Goal: Information Seeking & Learning: Learn about a topic

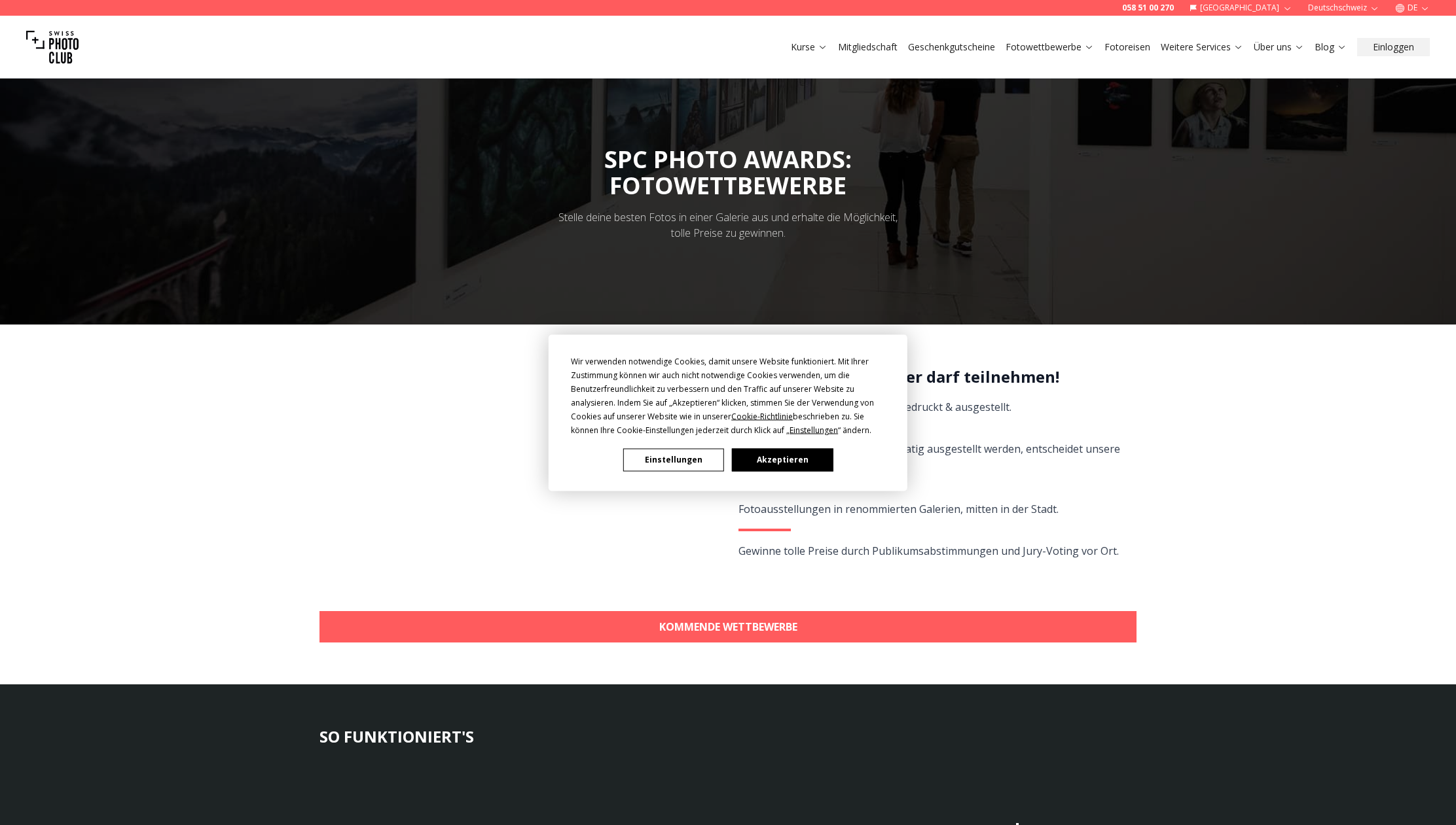
click at [789, 456] on button "Akzeptieren" at bounding box center [783, 460] width 101 height 23
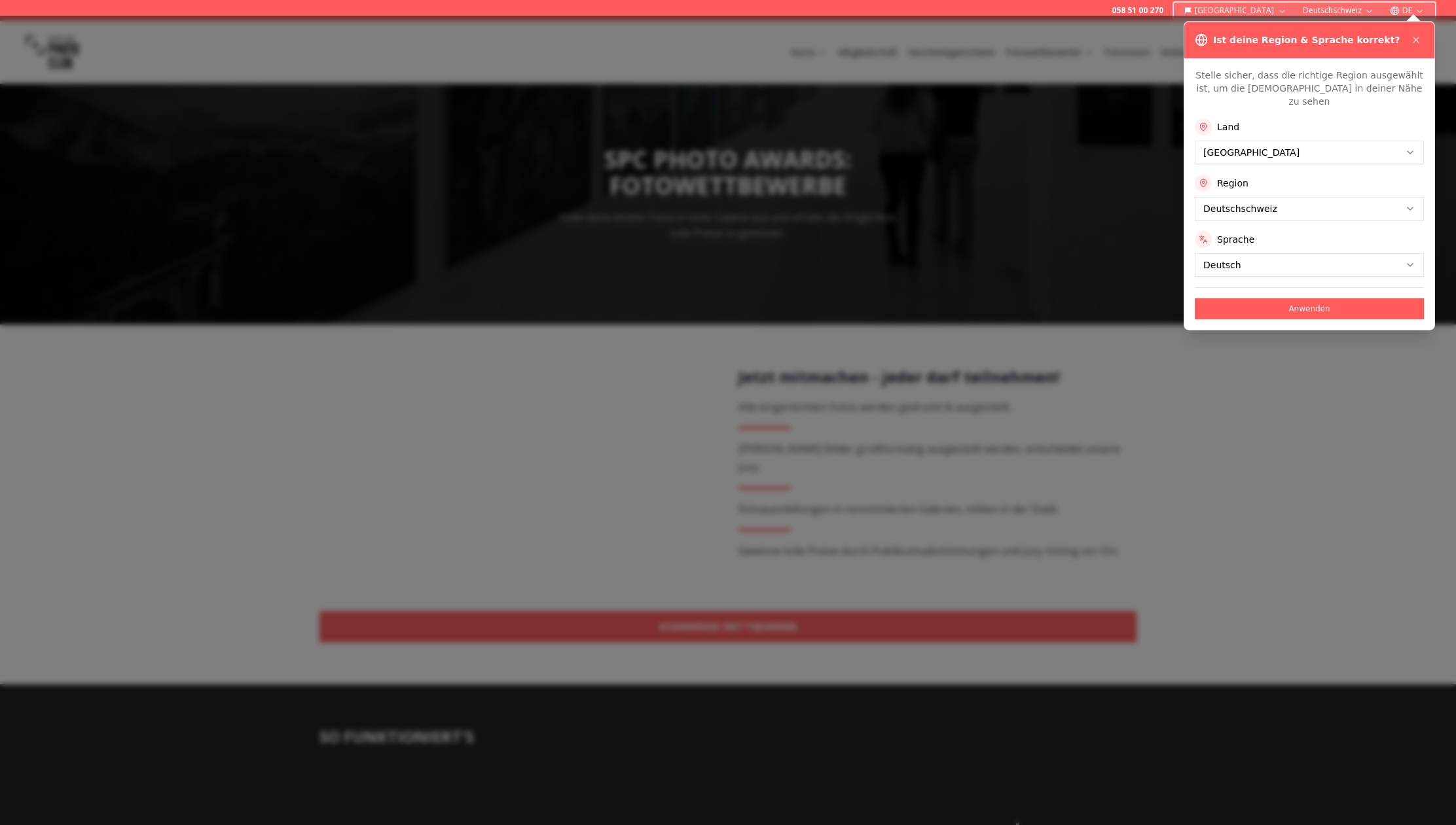
click at [1413, 38] on icon at bounding box center [1416, 40] width 10 height 10
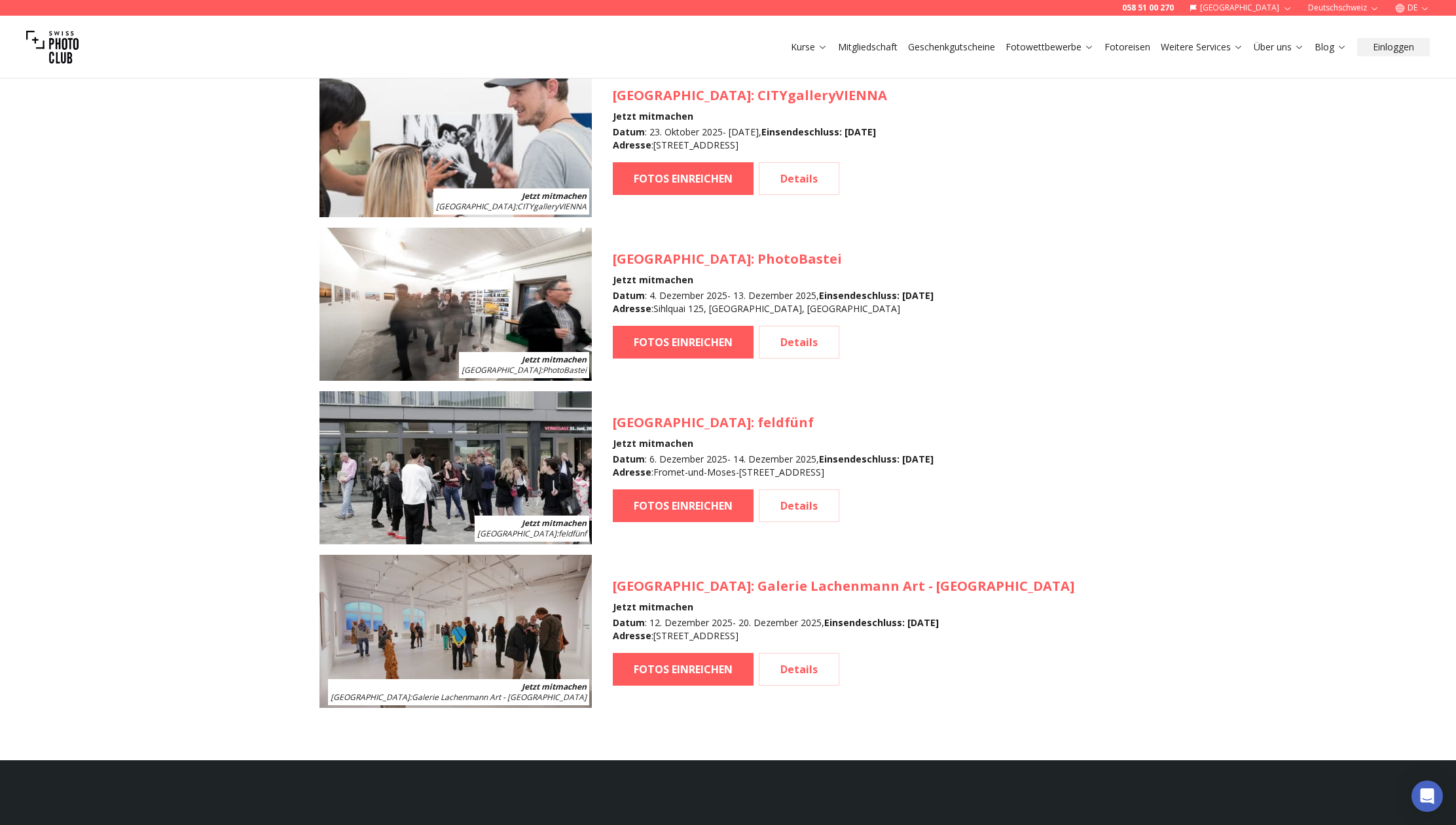
scroll to position [1424, 0]
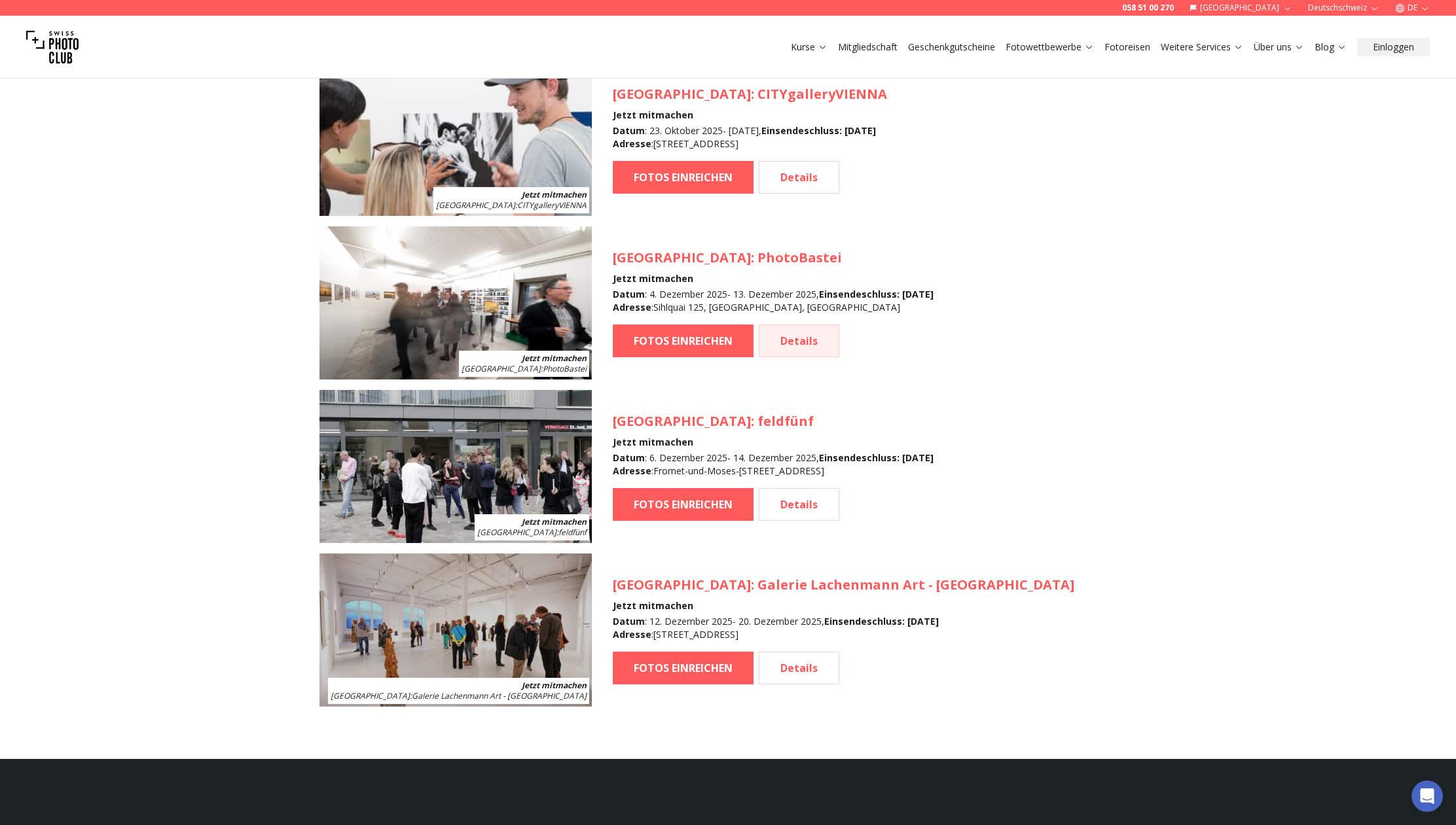
click at [794, 348] on link "Details" at bounding box center [799, 341] width 81 height 33
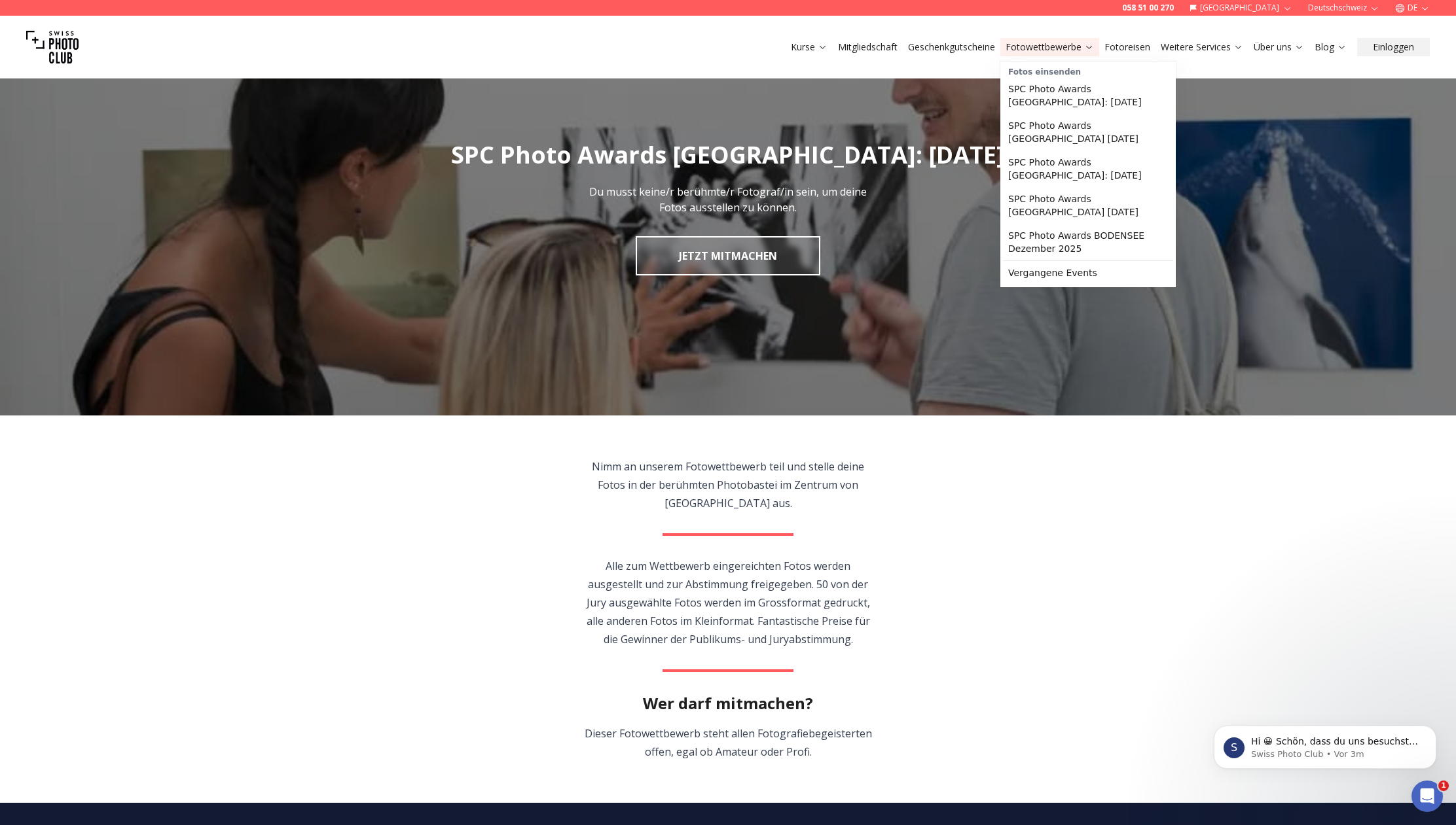
scroll to position [62, 1]
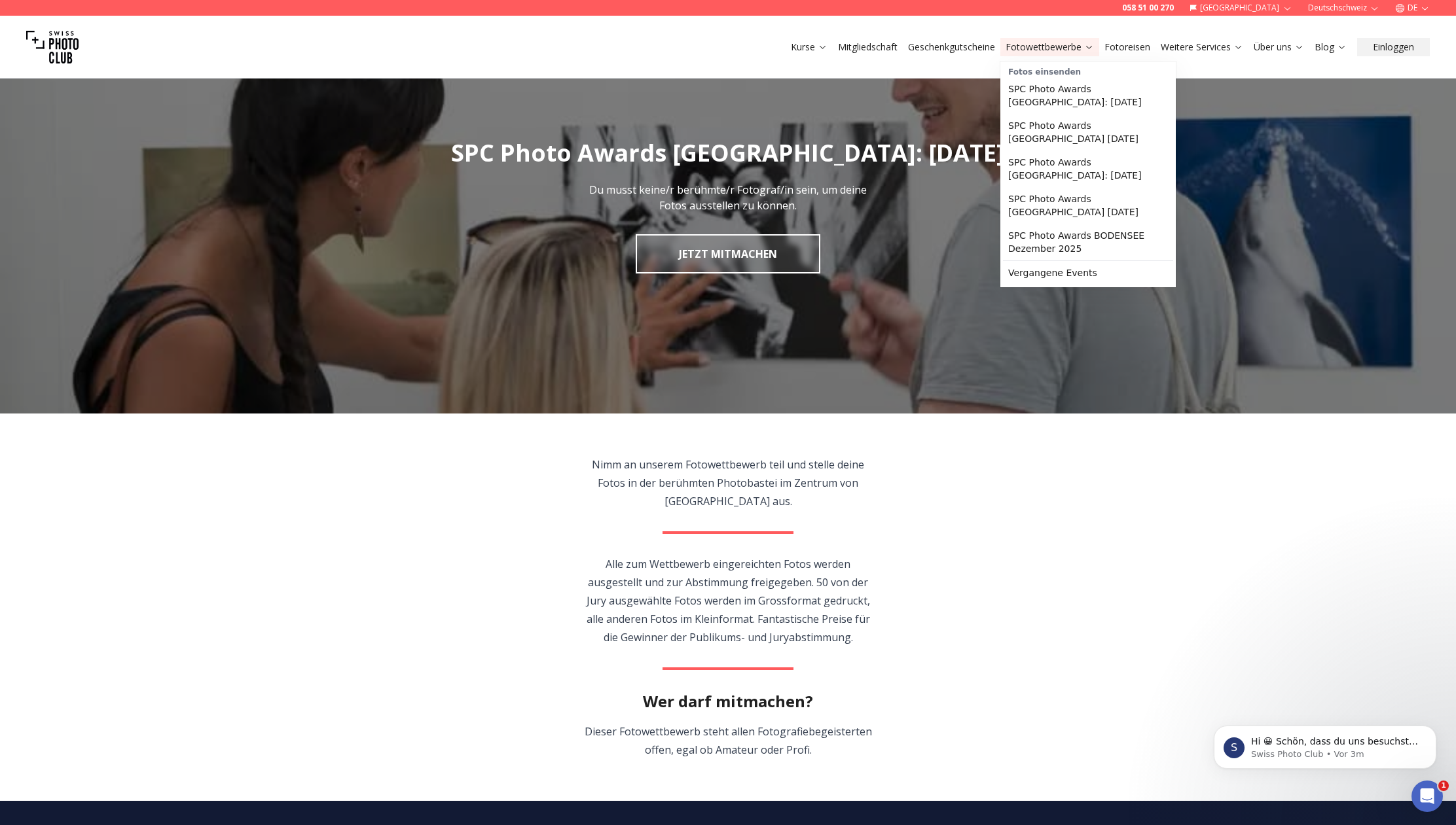
click at [1046, 41] on link "Fotowettbewerbe" at bounding box center [1050, 47] width 89 height 13
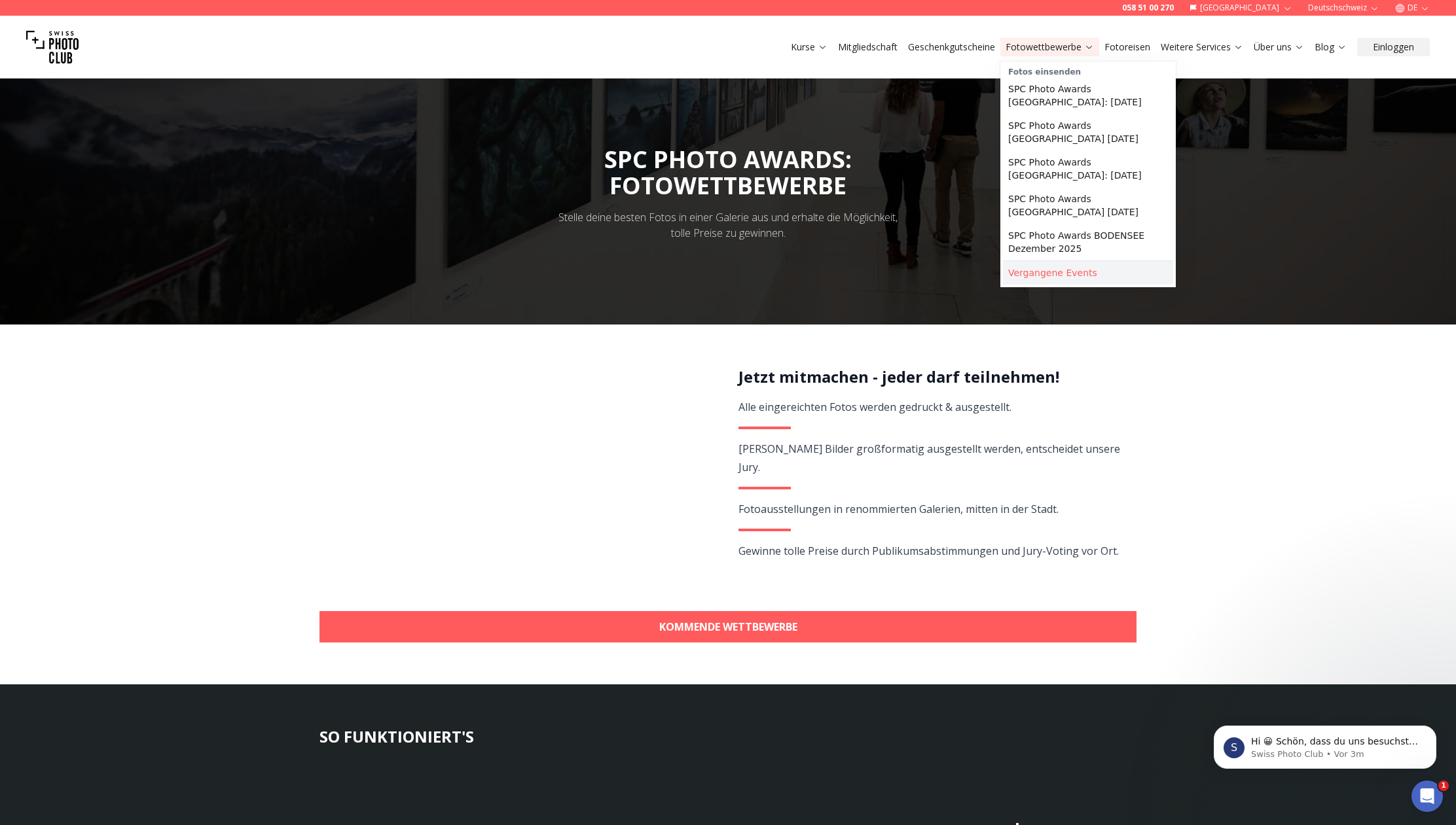
click at [1049, 283] on link "Vergangene Events" at bounding box center [1088, 272] width 170 height 23
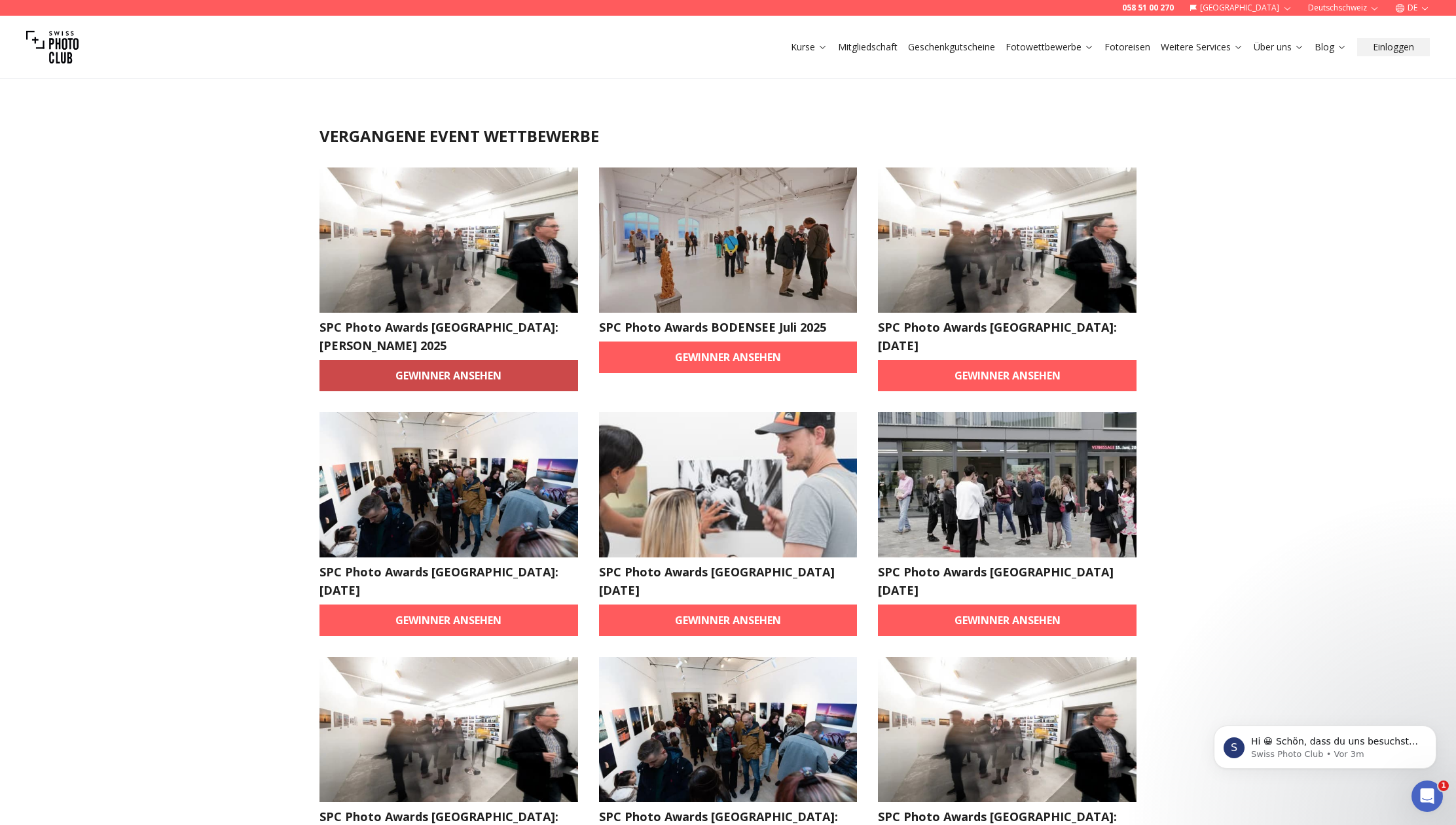
click at [441, 360] on link "Gewinner ansehen" at bounding box center [448, 376] width 259 height 31
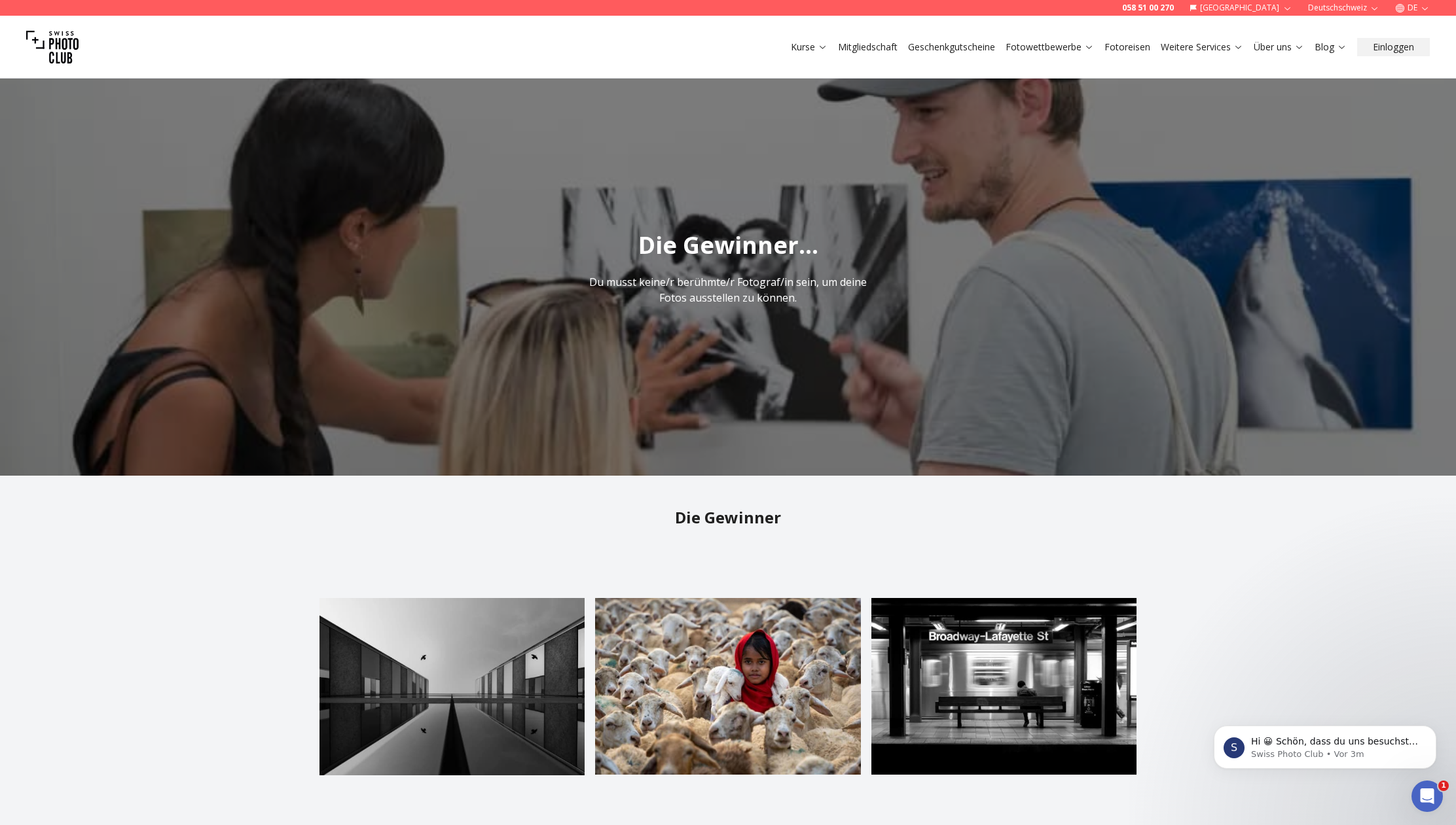
scroll to position [5, 0]
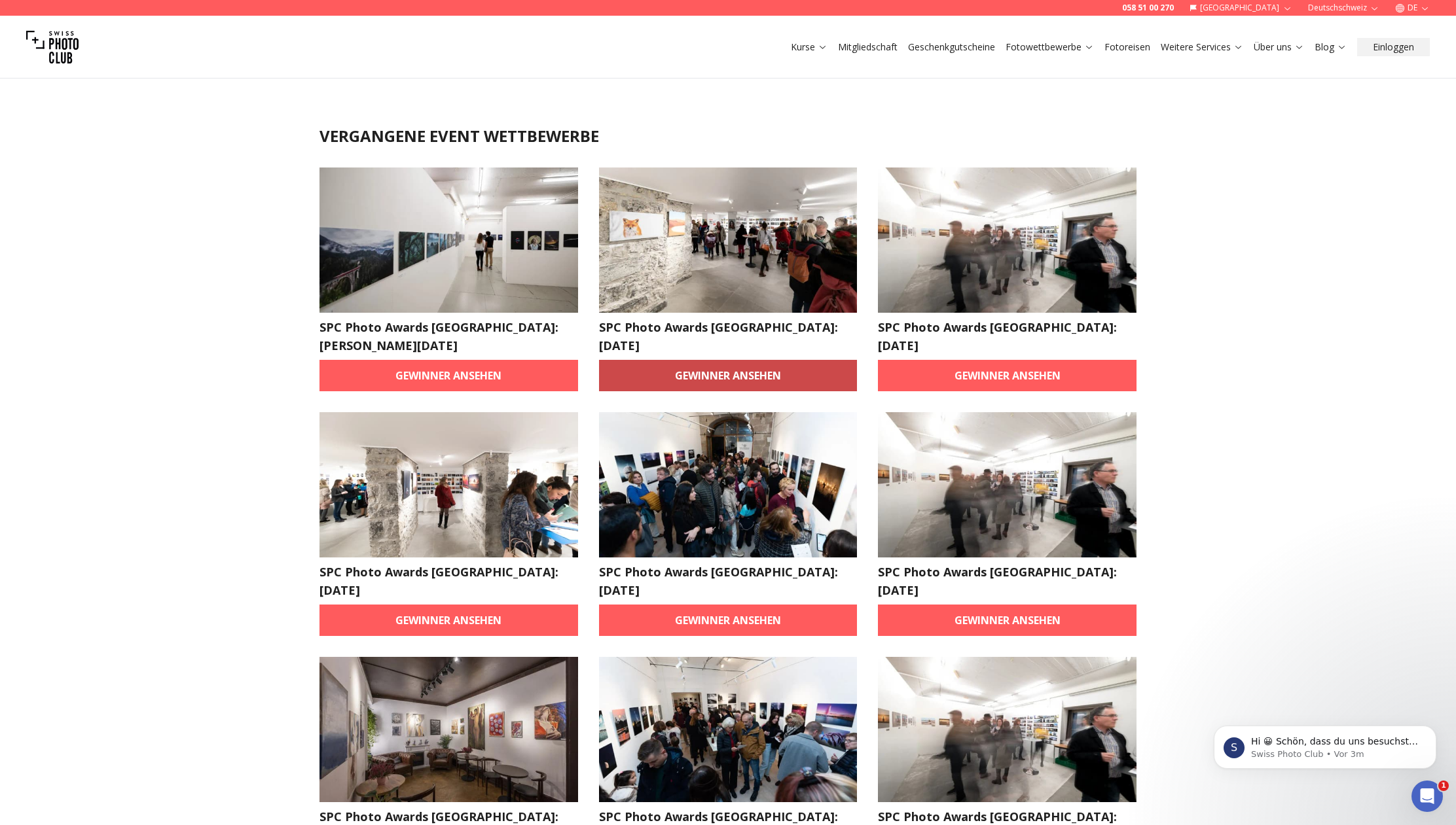
click at [773, 363] on link "Gewinner ansehen" at bounding box center [728, 376] width 259 height 31
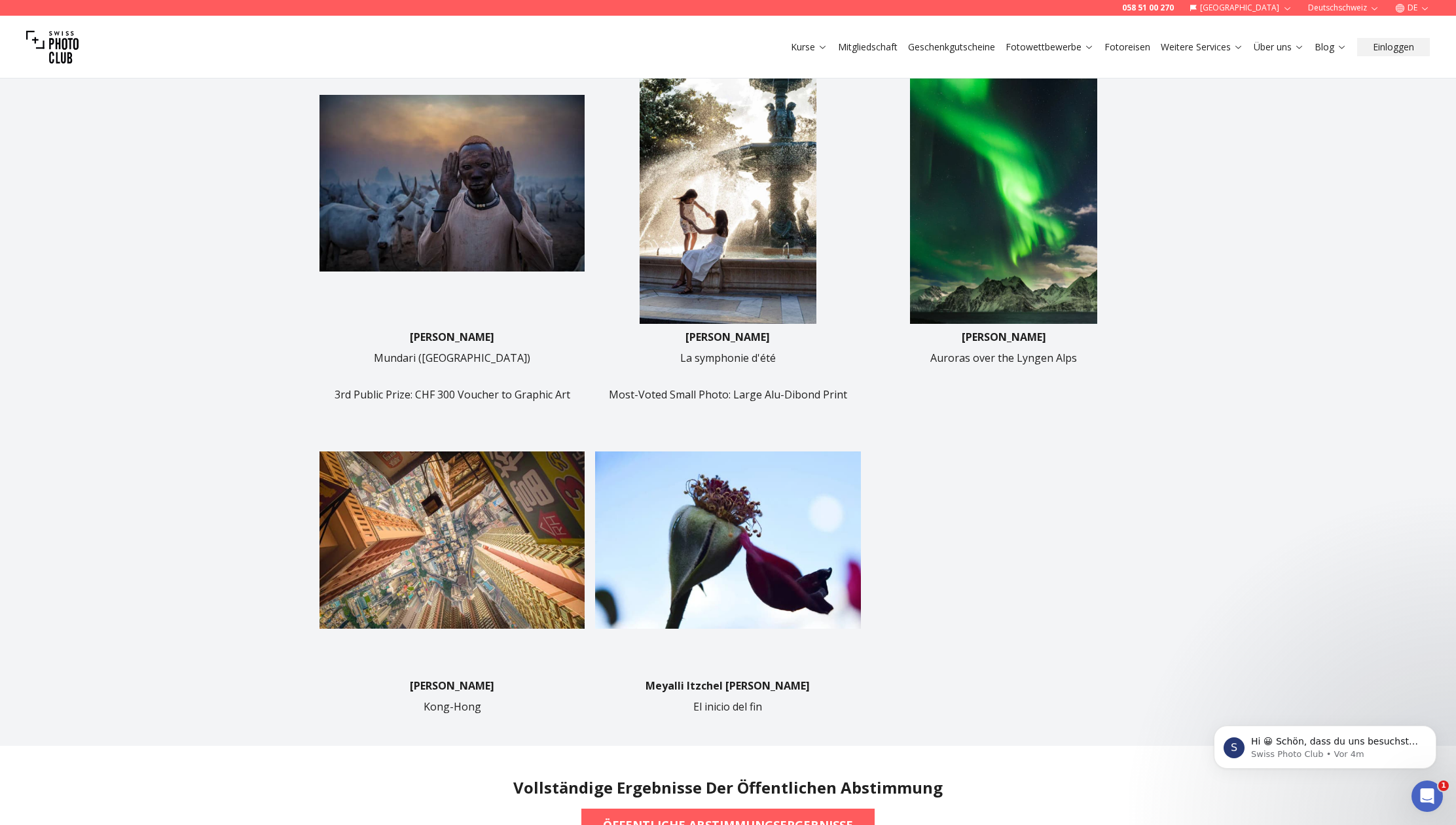
scroll to position [703, 0]
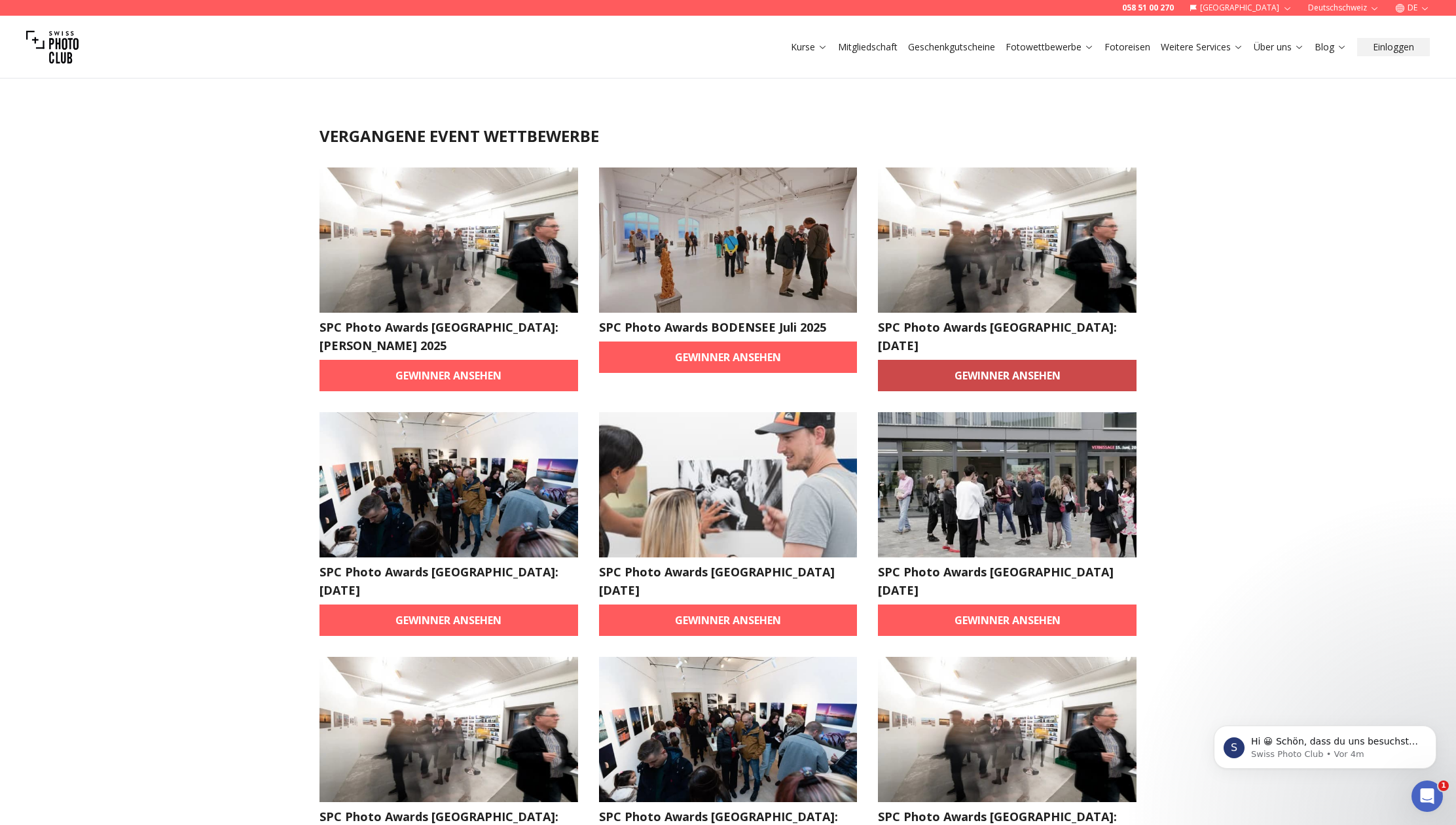
click at [1096, 360] on link "Gewinner ansehen" at bounding box center [1007, 376] width 259 height 31
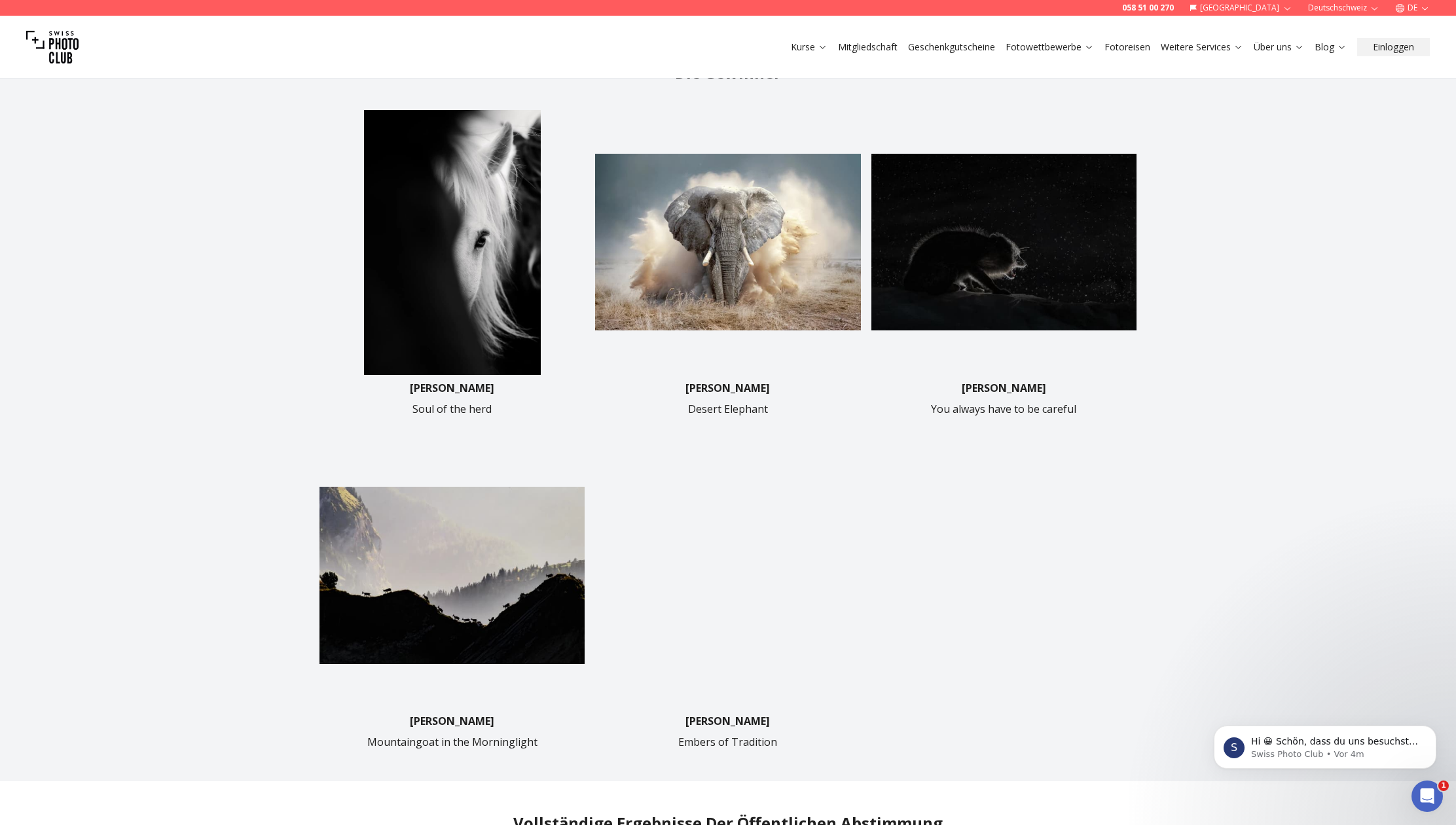
scroll to position [444, 0]
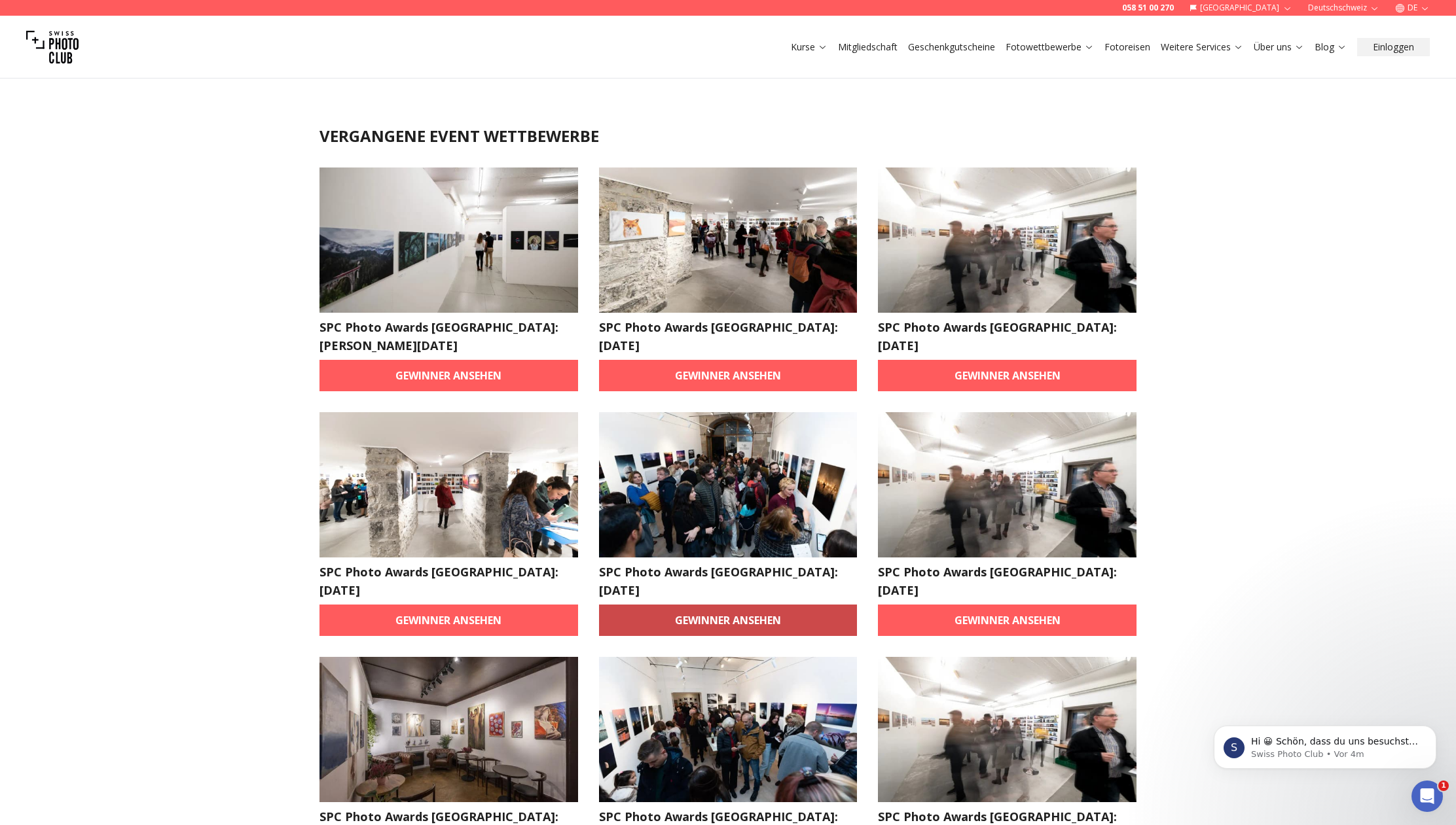
click at [637, 605] on link "Gewinner ansehen" at bounding box center [728, 620] width 259 height 31
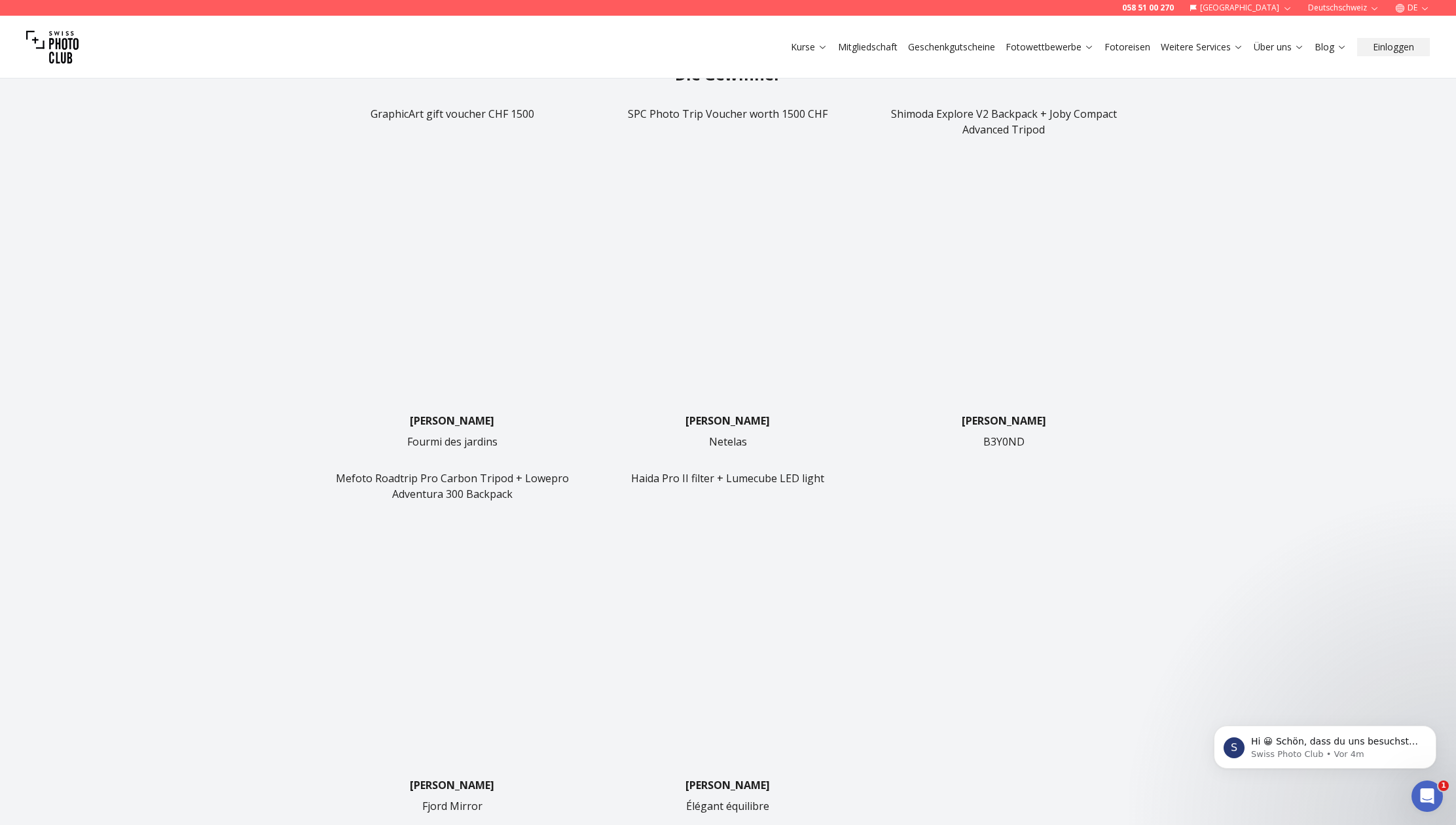
scroll to position [446, 0]
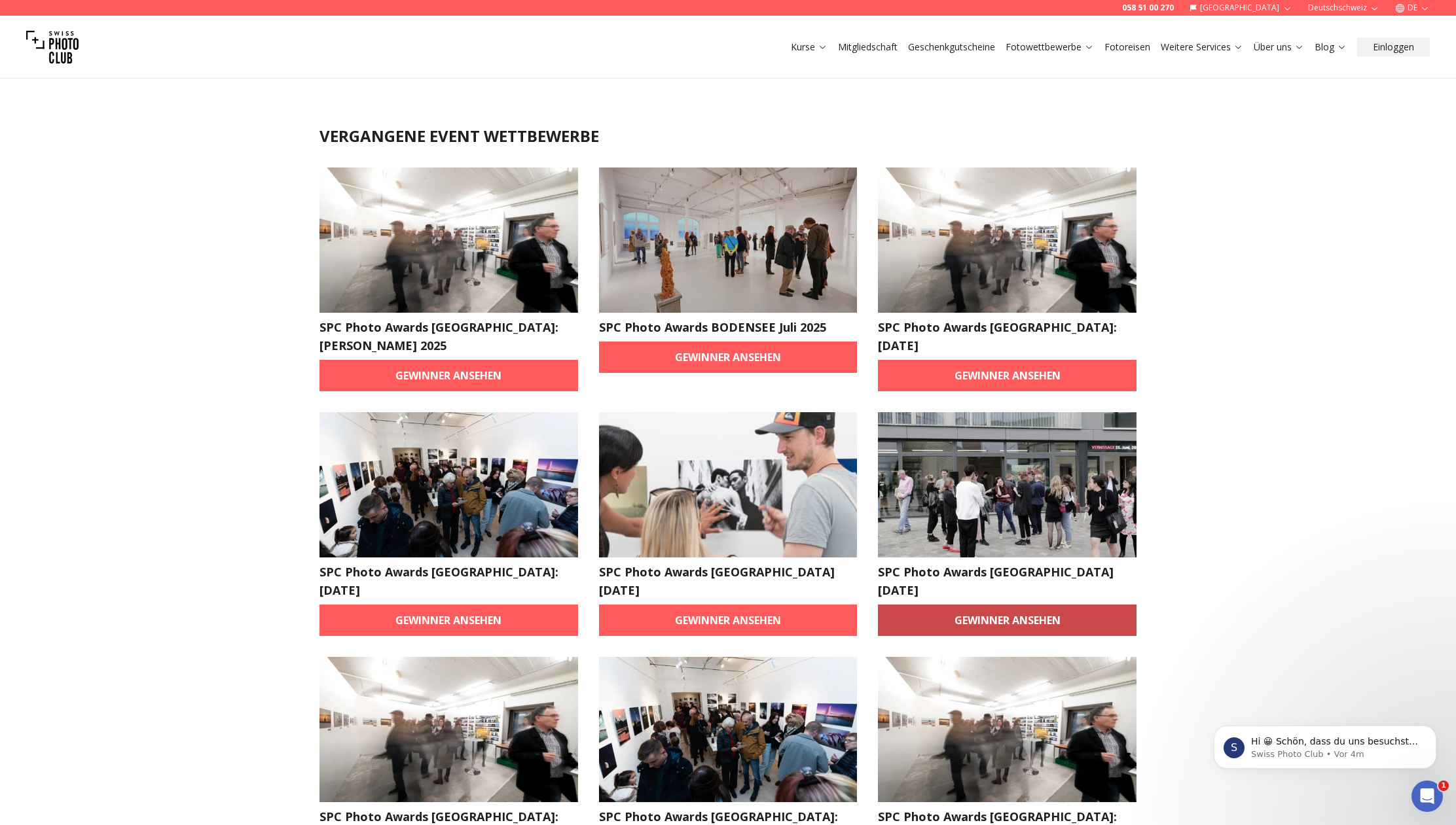
click at [1089, 605] on link "Gewinner ansehen" at bounding box center [1007, 620] width 259 height 31
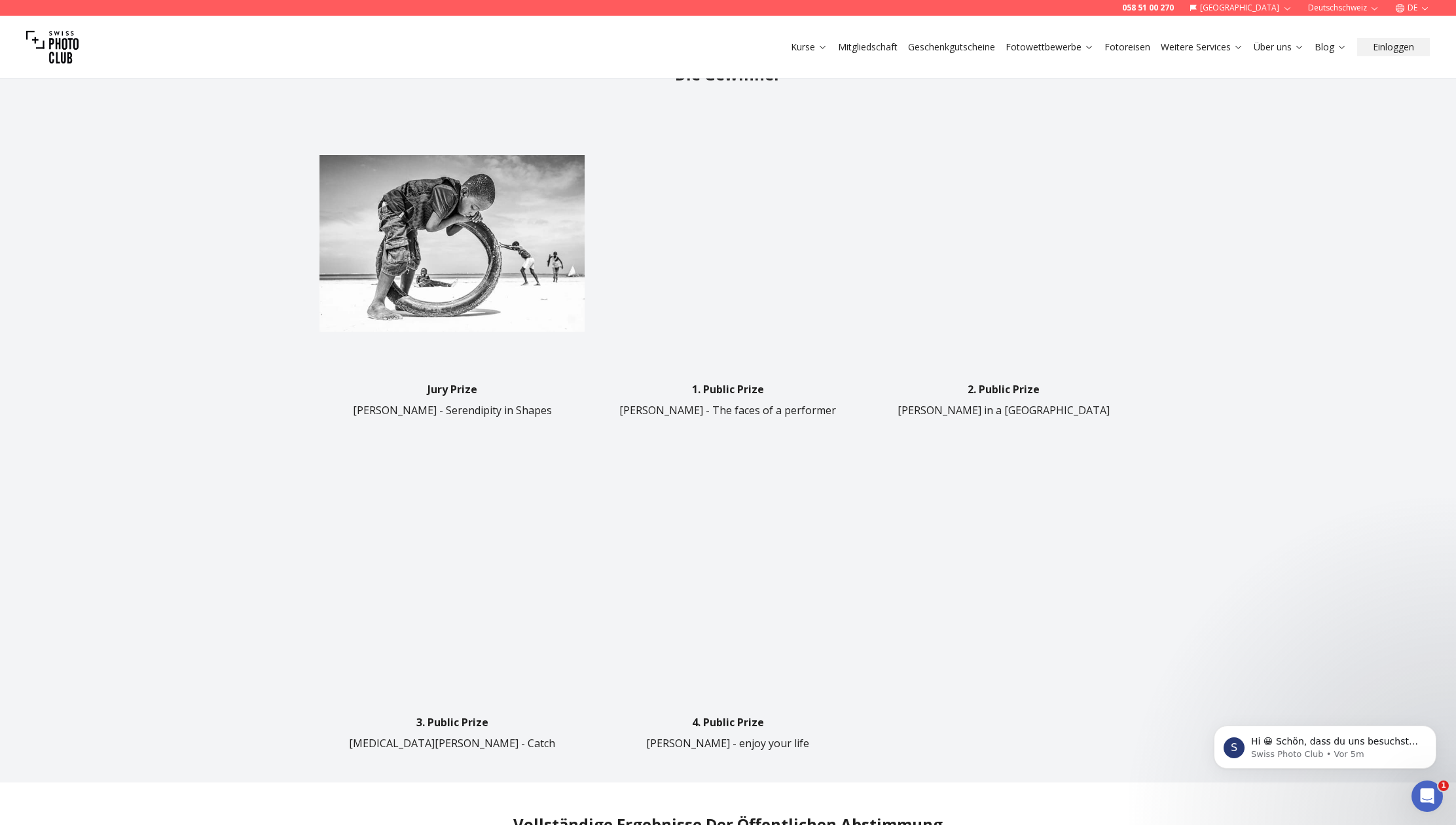
scroll to position [648, 0]
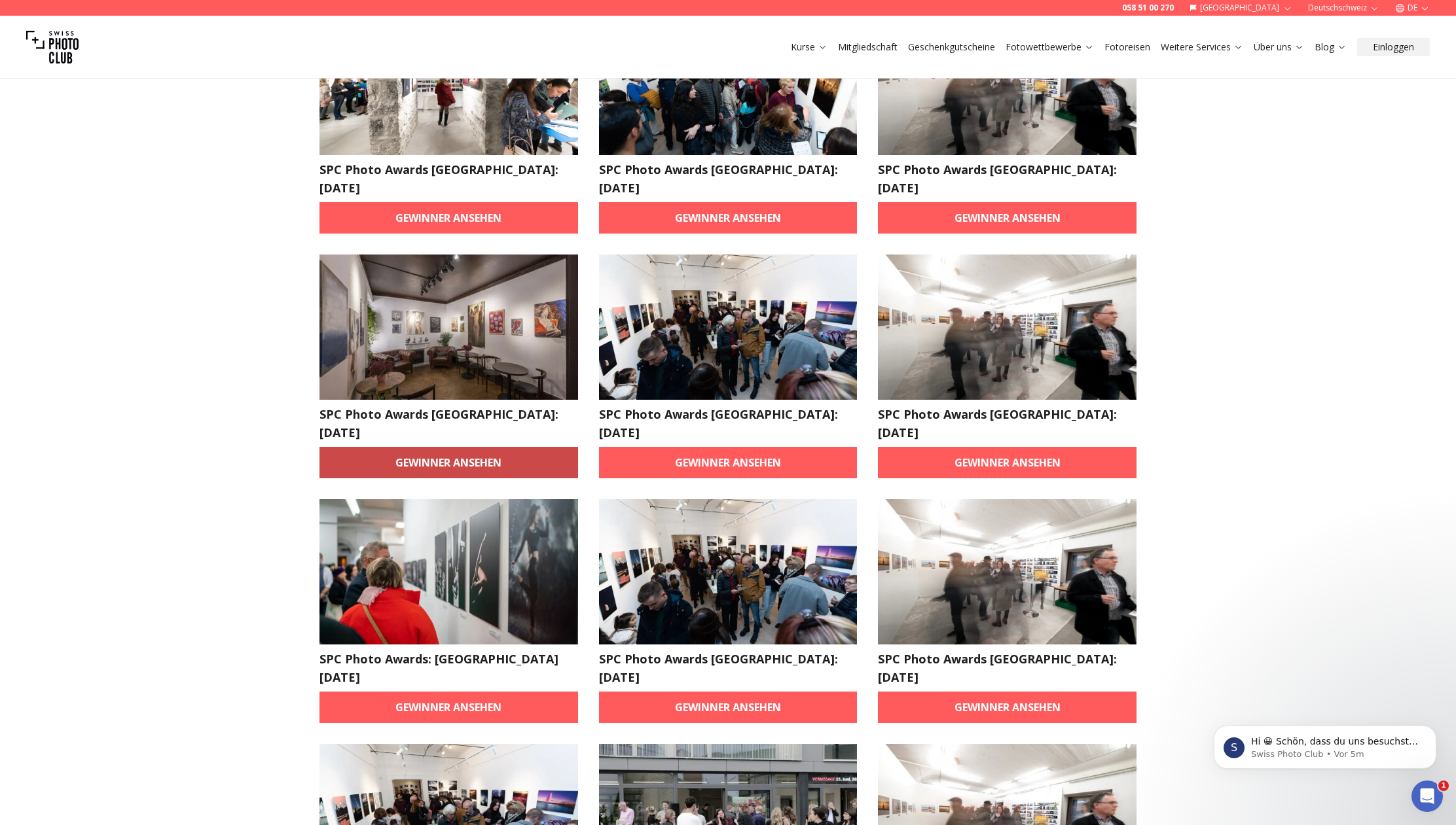
scroll to position [404, 0]
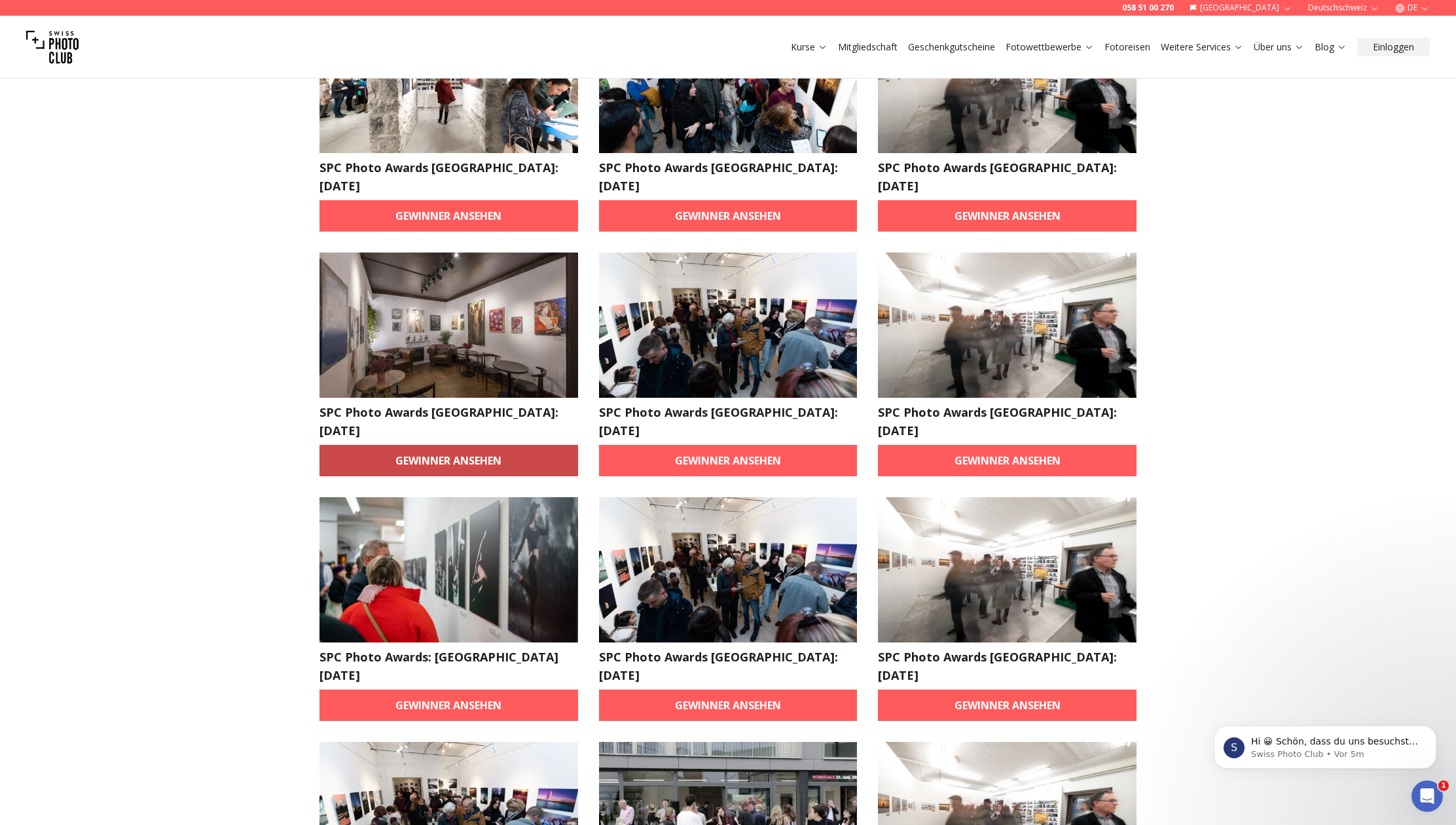
click at [453, 445] on link "Gewinner ansehen" at bounding box center [448, 460] width 259 height 31
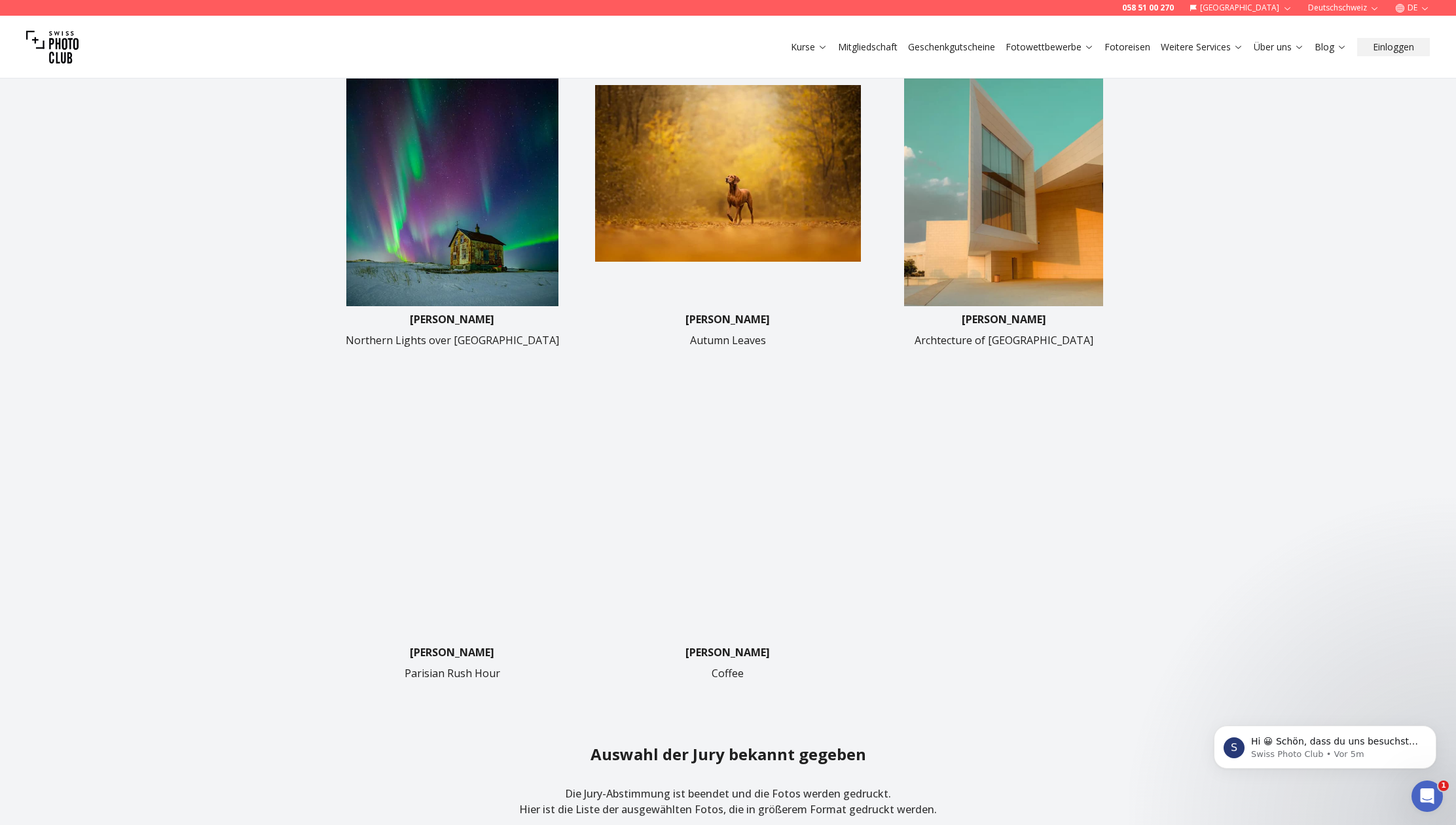
scroll to position [537, 0]
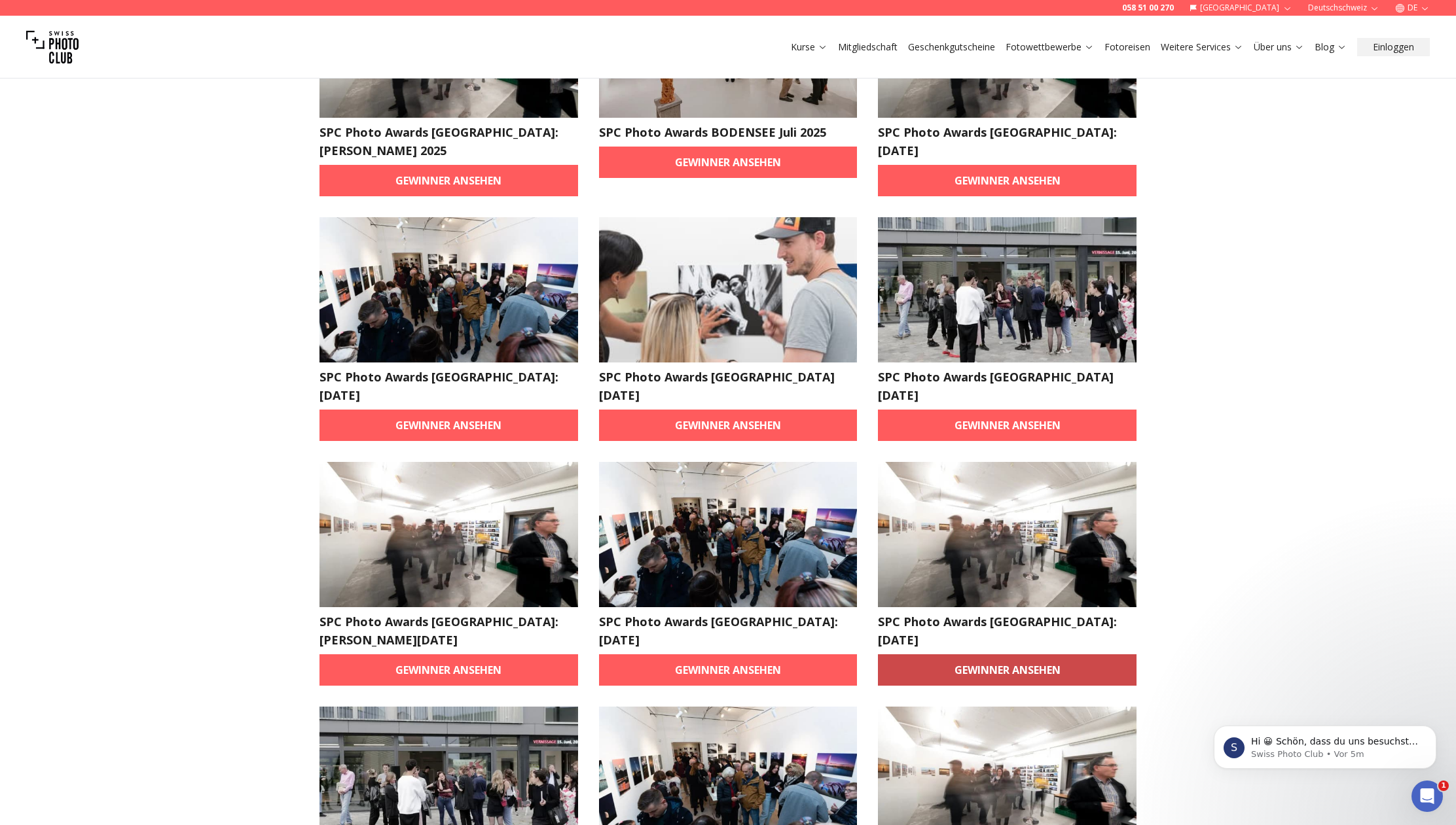
scroll to position [197, 0]
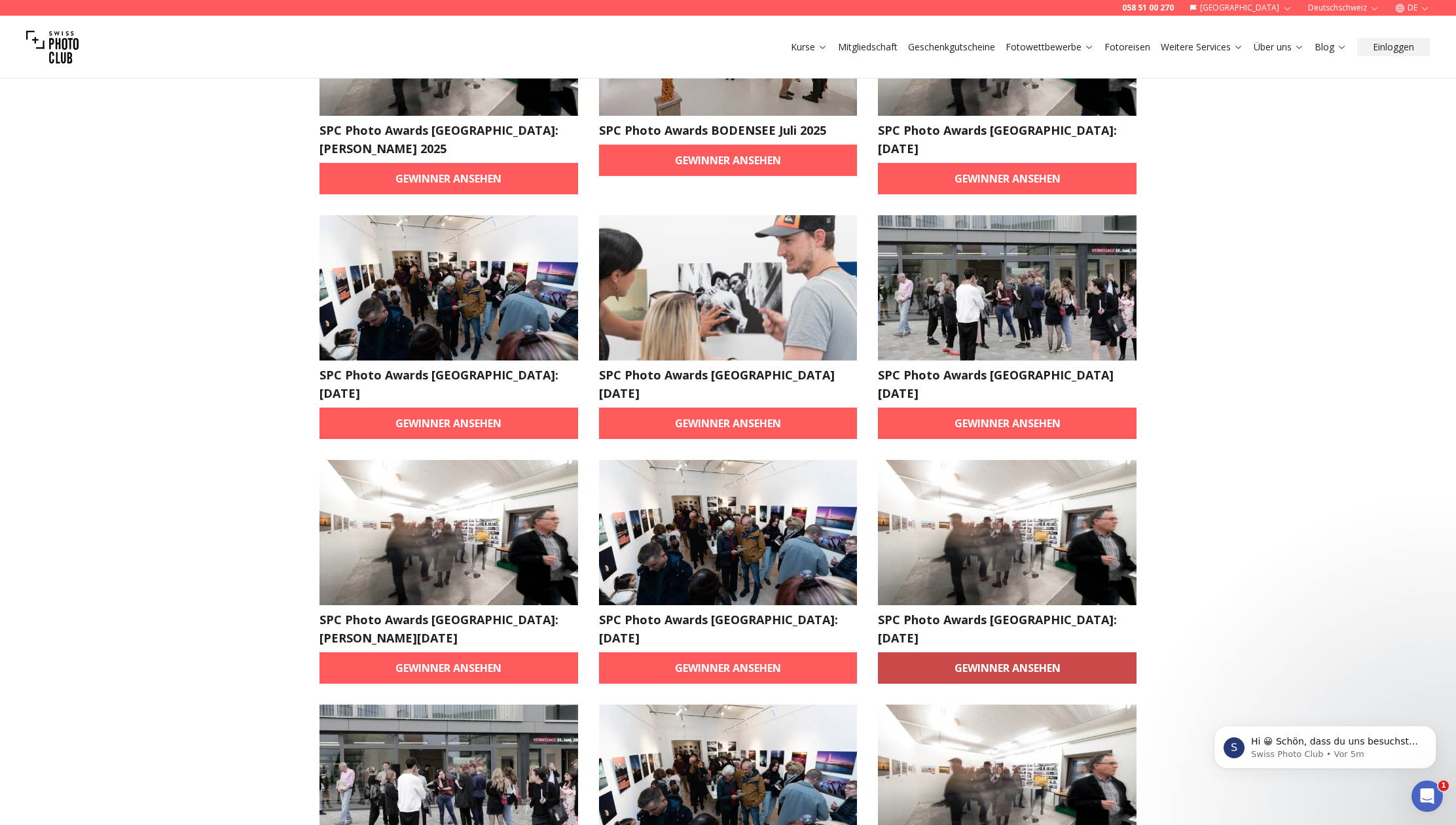
click at [1020, 653] on link "Gewinner ansehen" at bounding box center [1007, 668] width 259 height 31
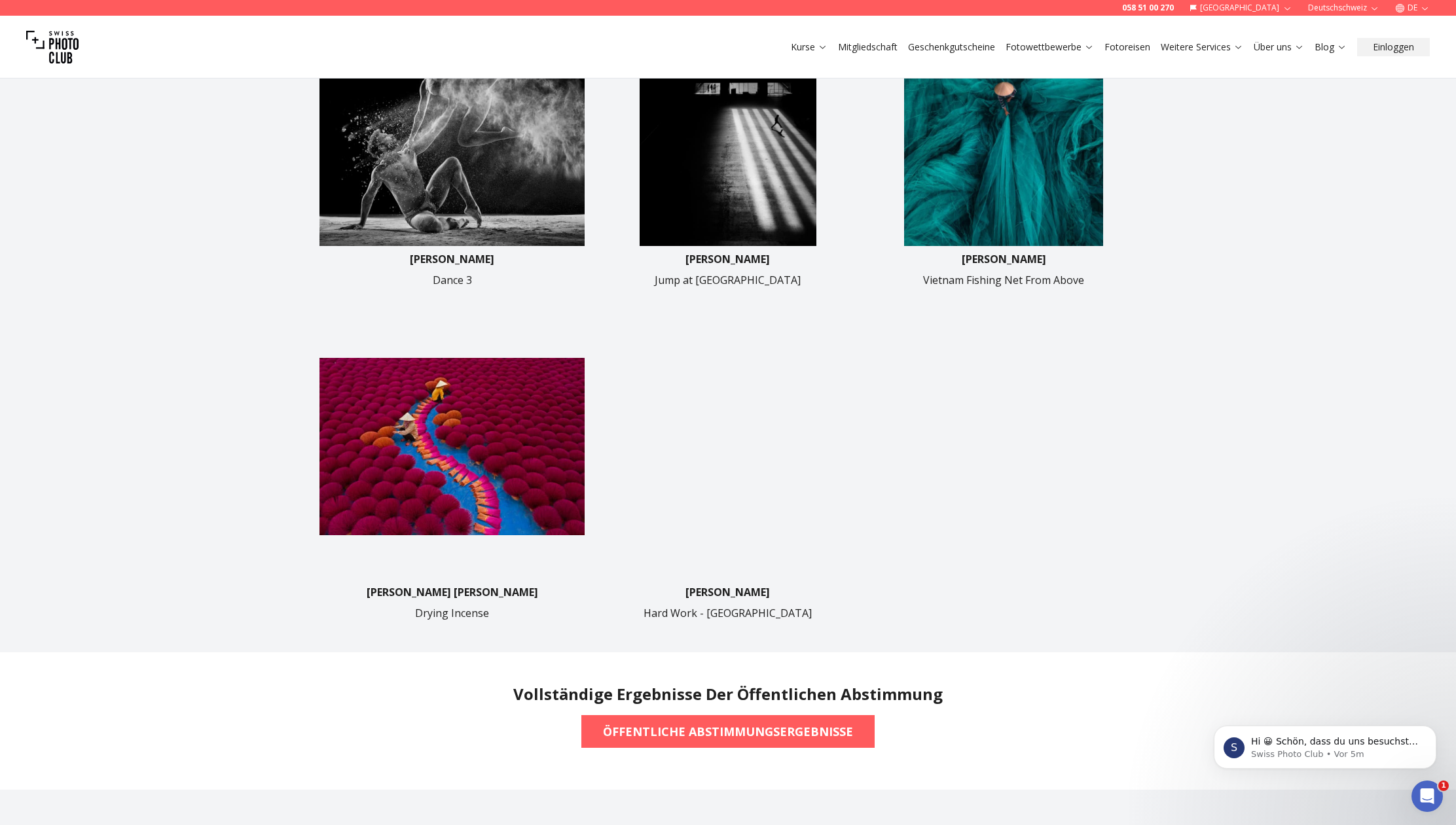
scroll to position [577, 0]
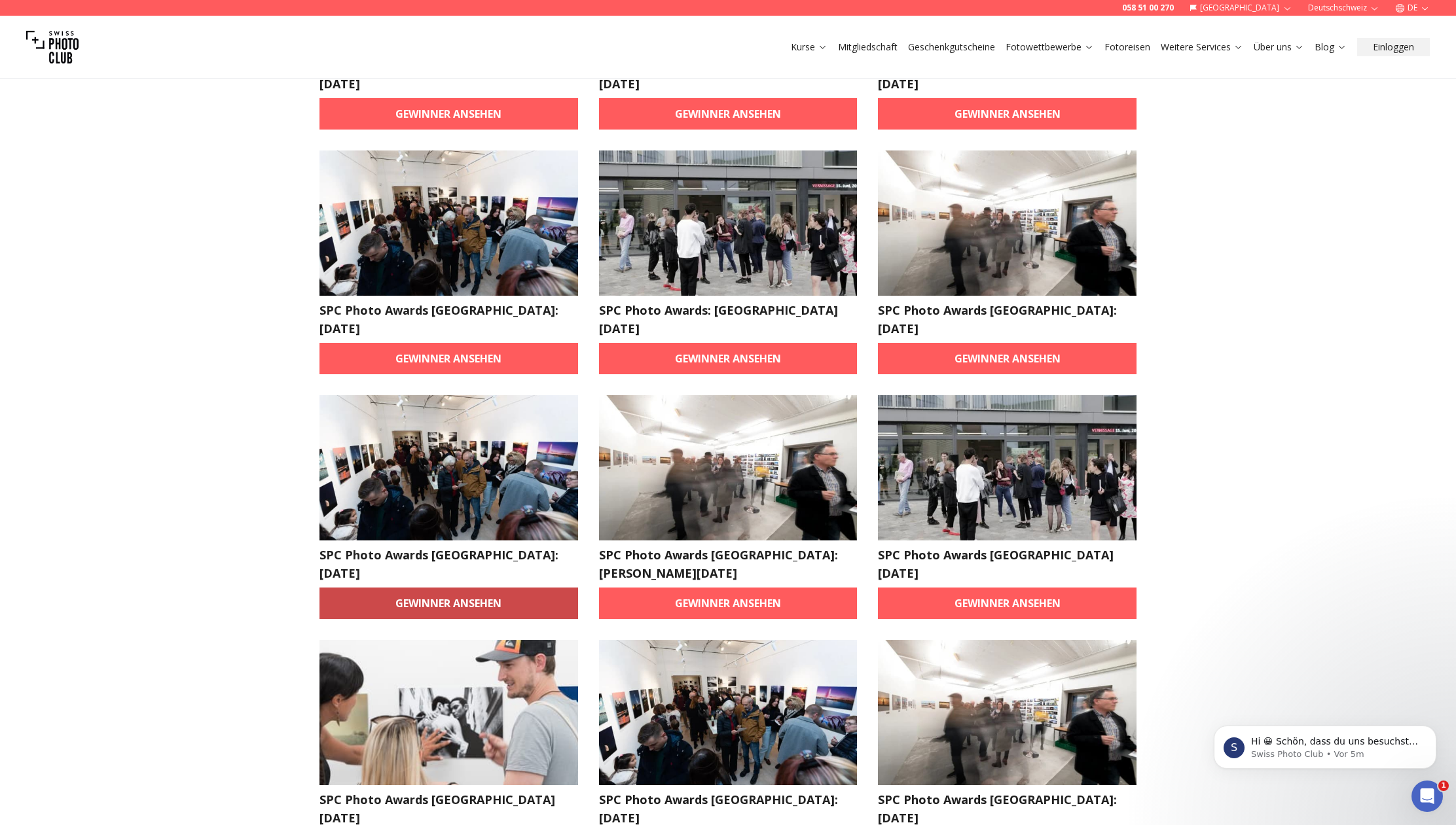
scroll to position [999, 0]
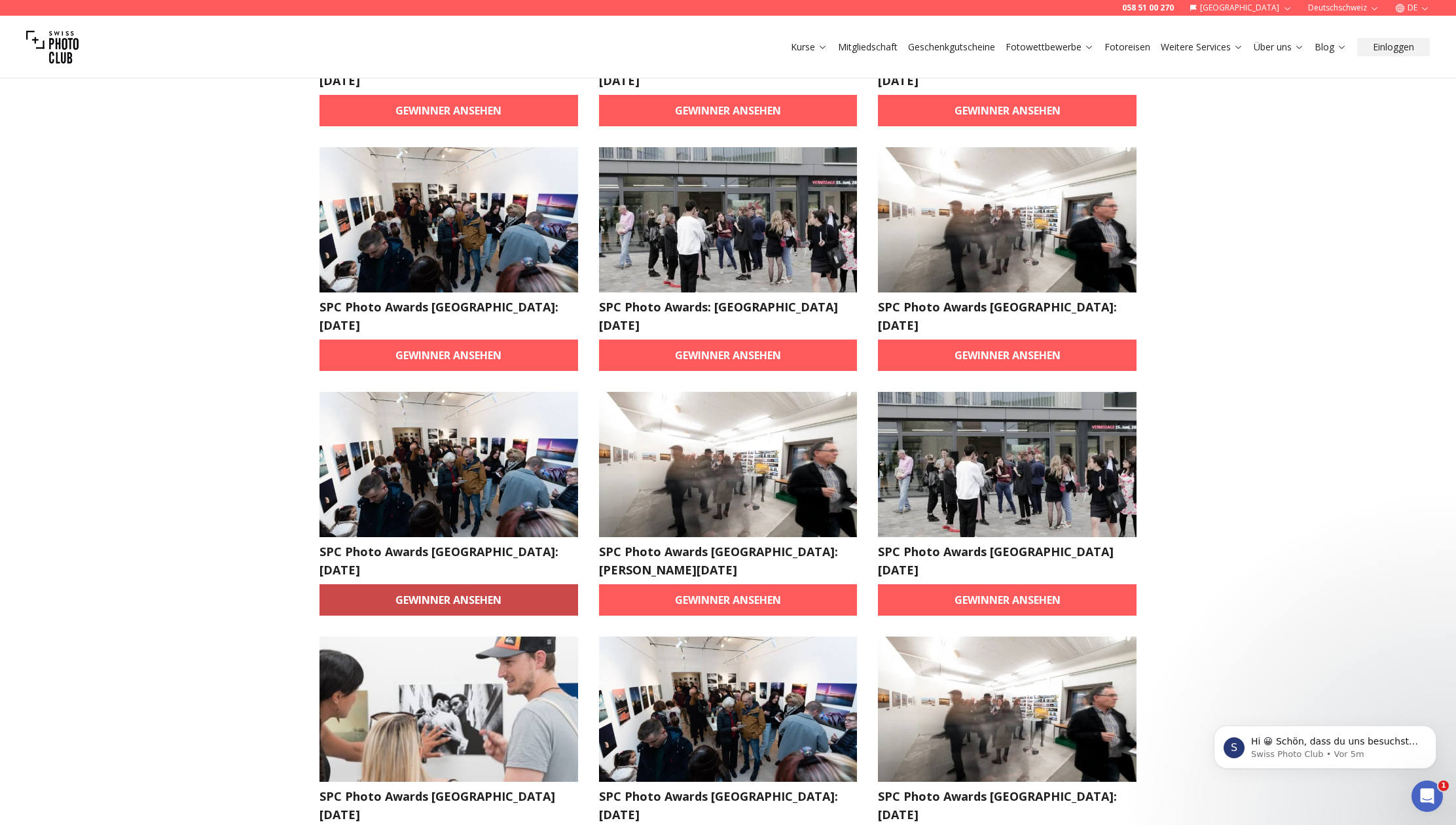
click at [464, 584] on link "Gewinner ansehen" at bounding box center [448, 600] width 259 height 31
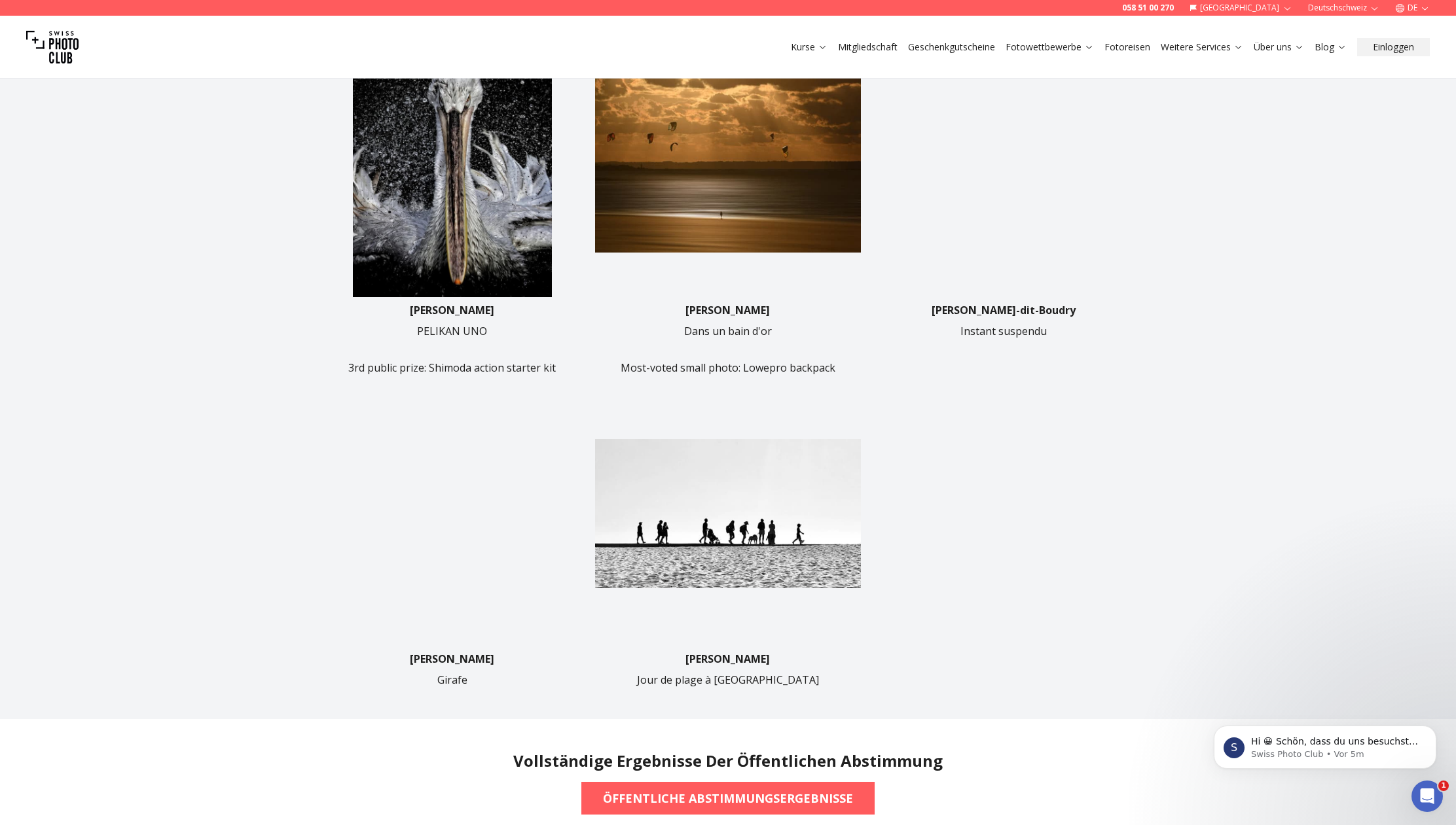
scroll to position [538, 0]
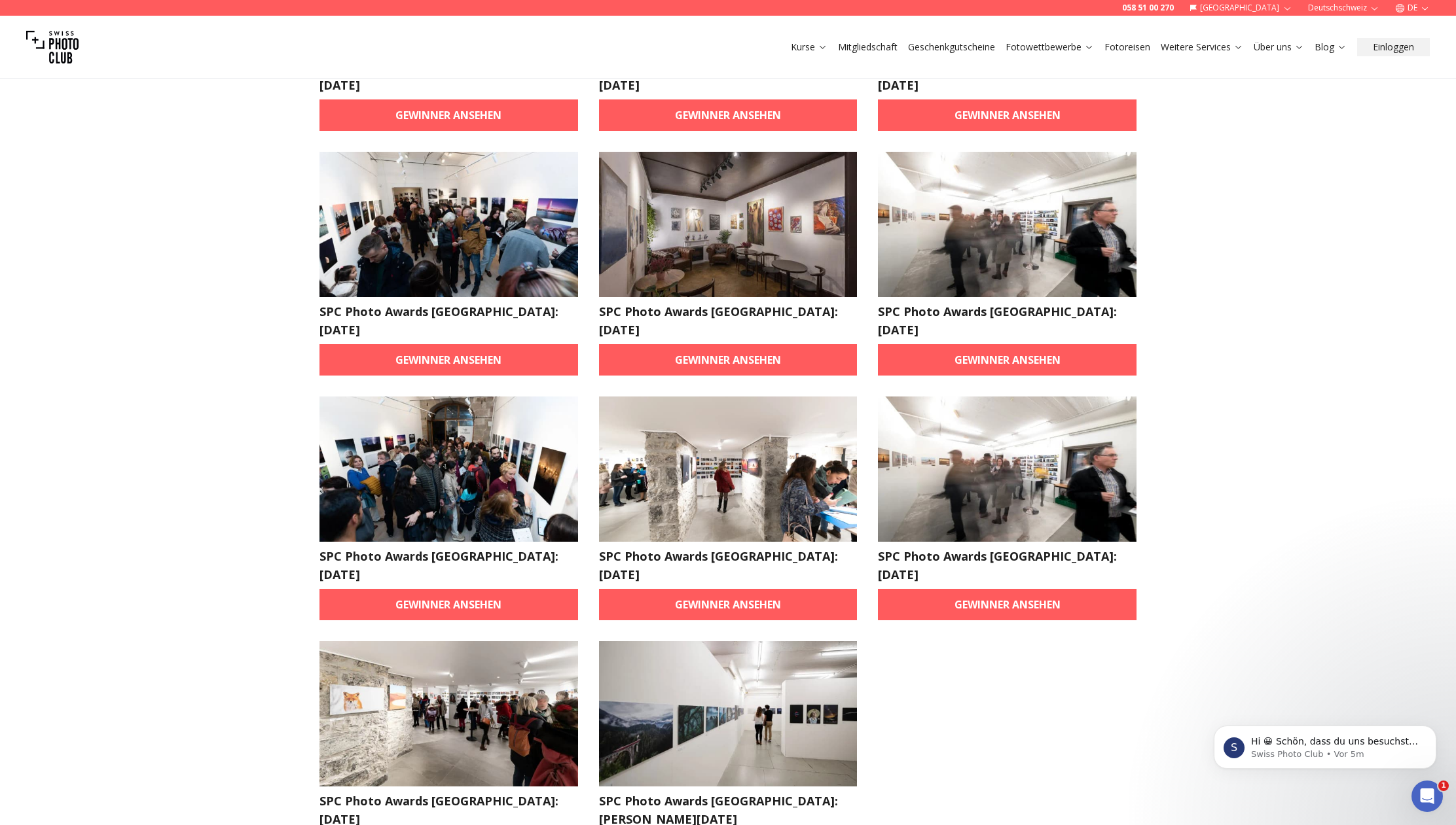
scroll to position [1240, 0]
drag, startPoint x: 740, startPoint y: 693, endPoint x: 731, endPoint y: 691, distance: 9.2
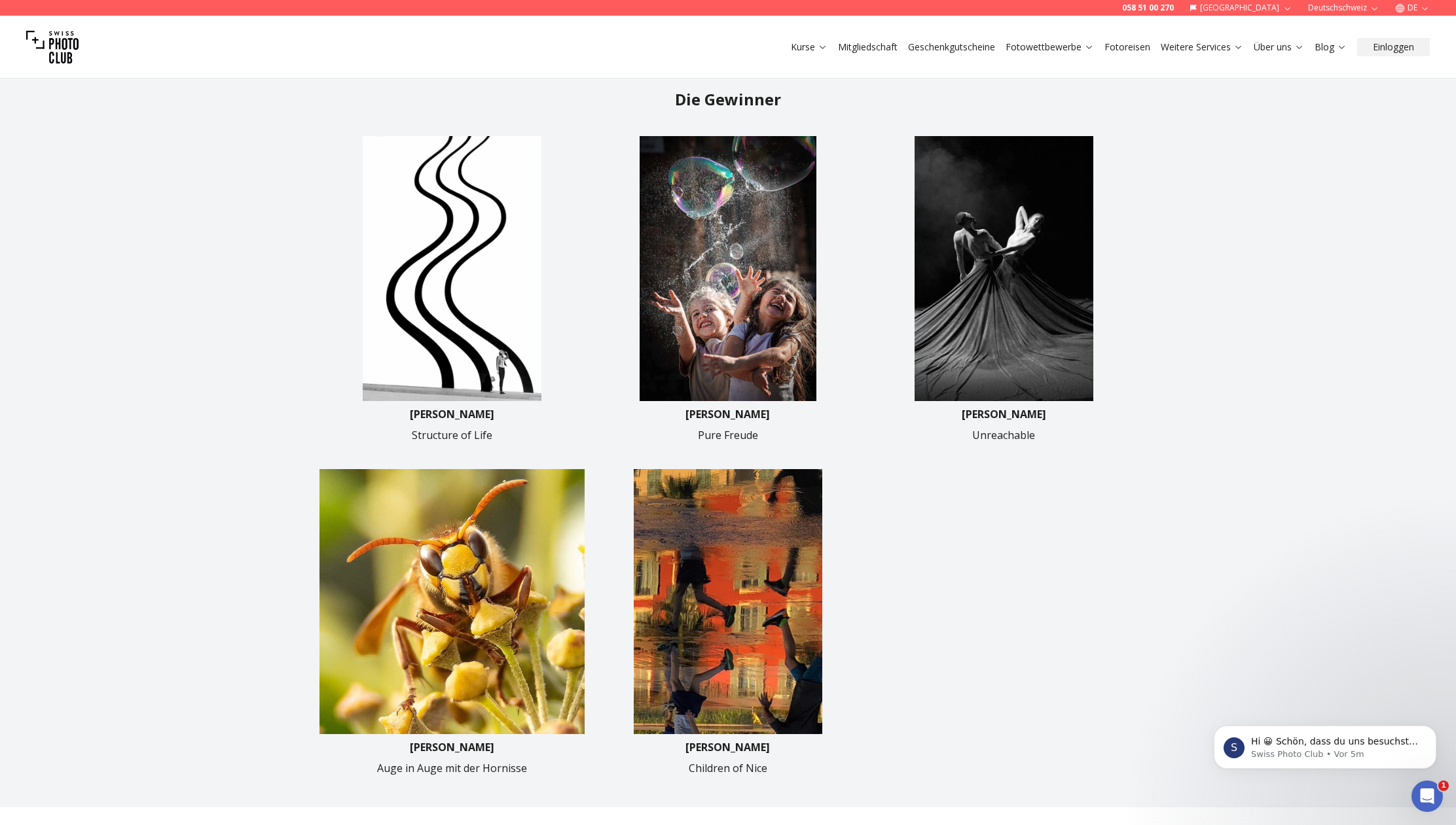
scroll to position [425, 0]
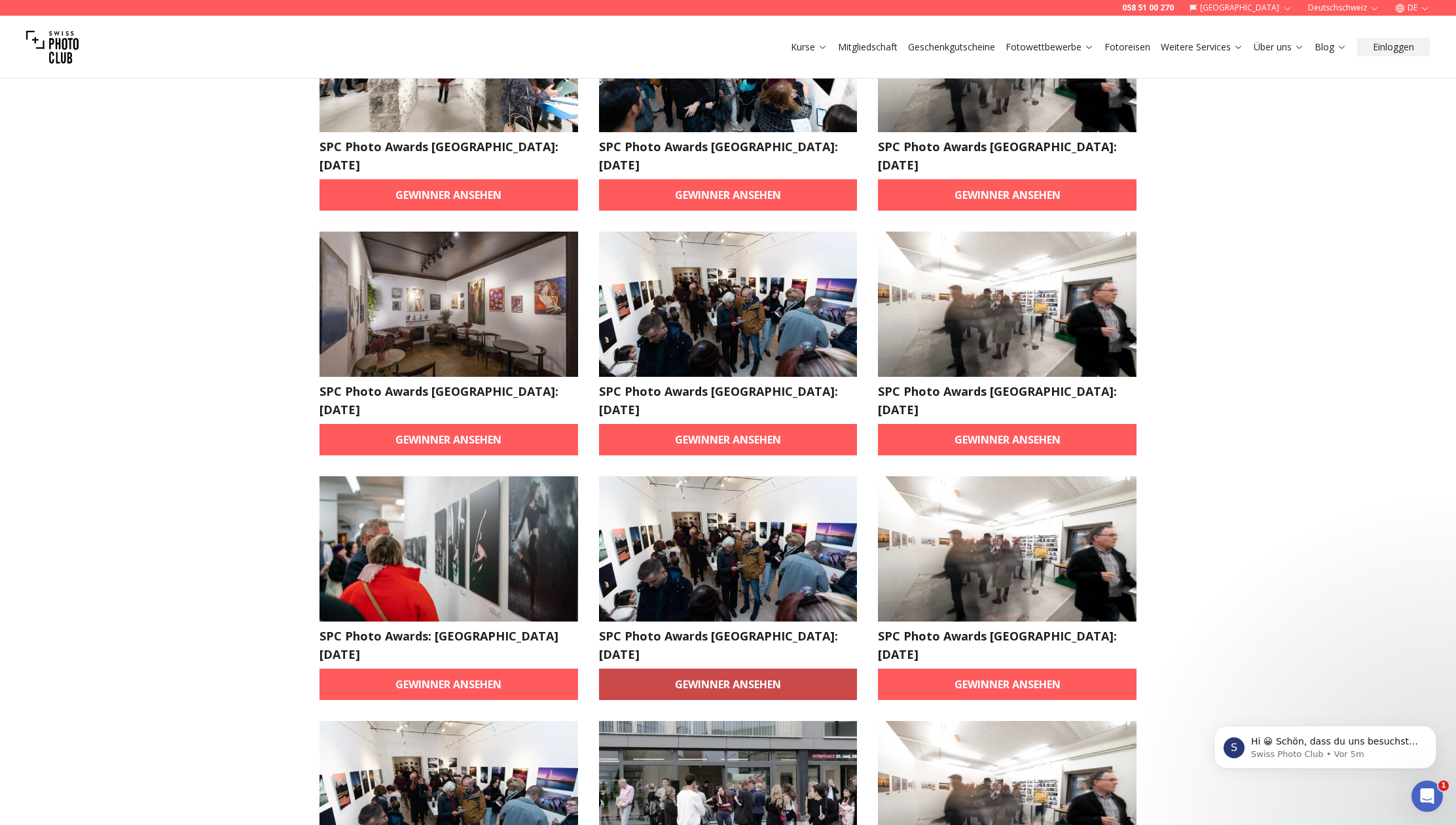
click at [751, 669] on link "Gewinner ansehen" at bounding box center [728, 685] width 259 height 31
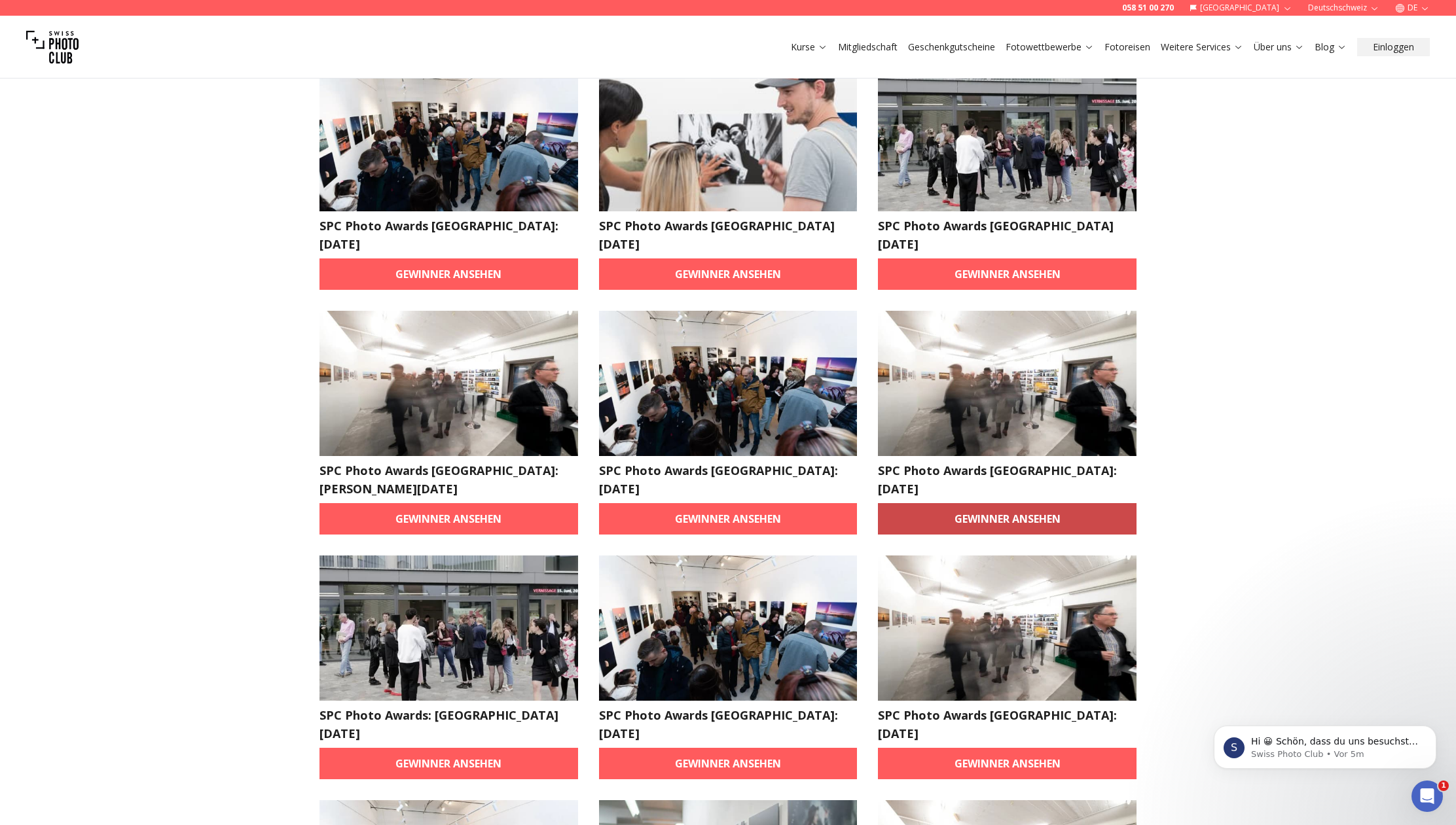
click at [1090, 503] on link "Gewinner ansehen" at bounding box center [1007, 518] width 259 height 31
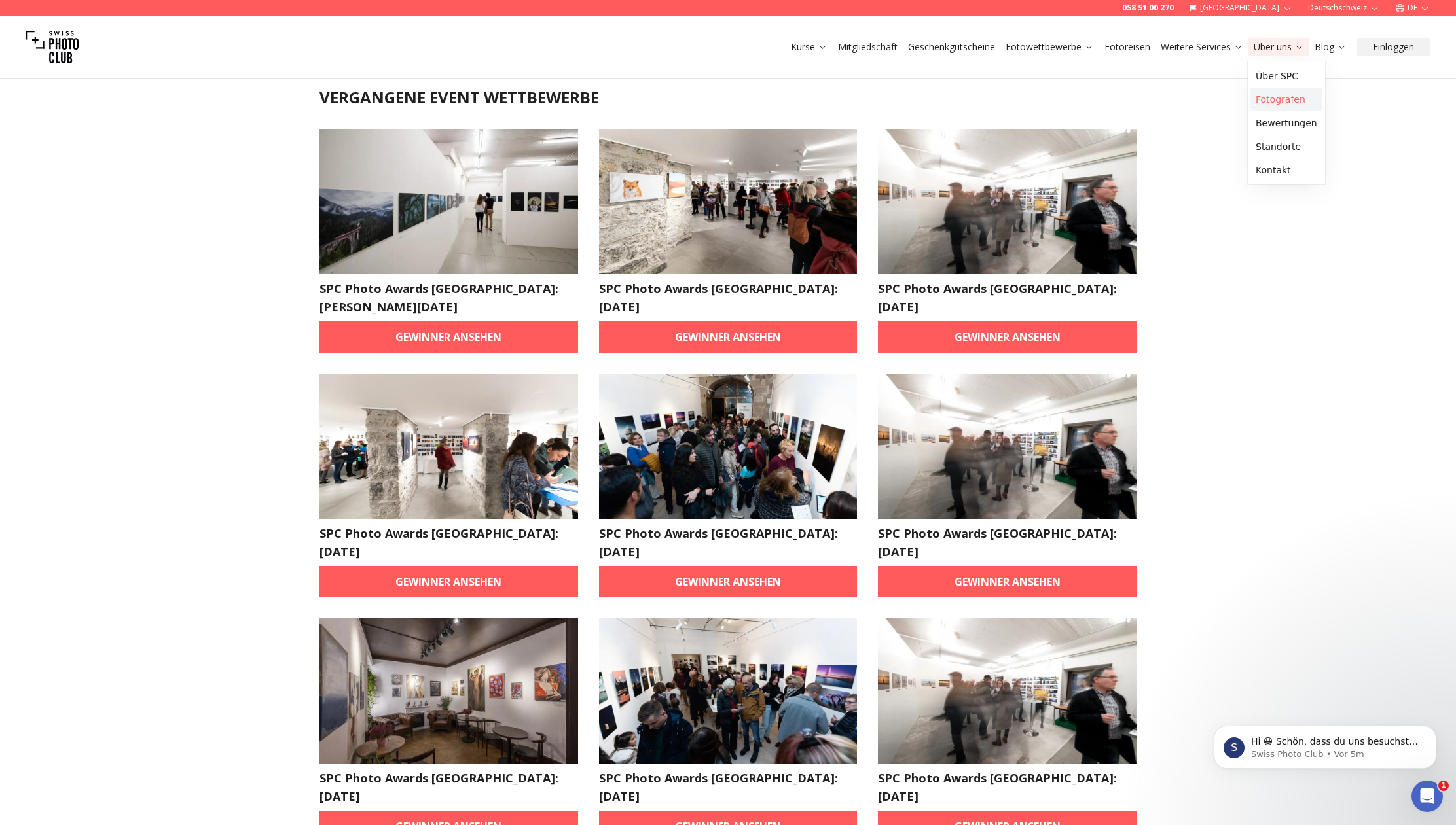
click at [1272, 93] on link "Fotografen" at bounding box center [1286, 99] width 72 height 23
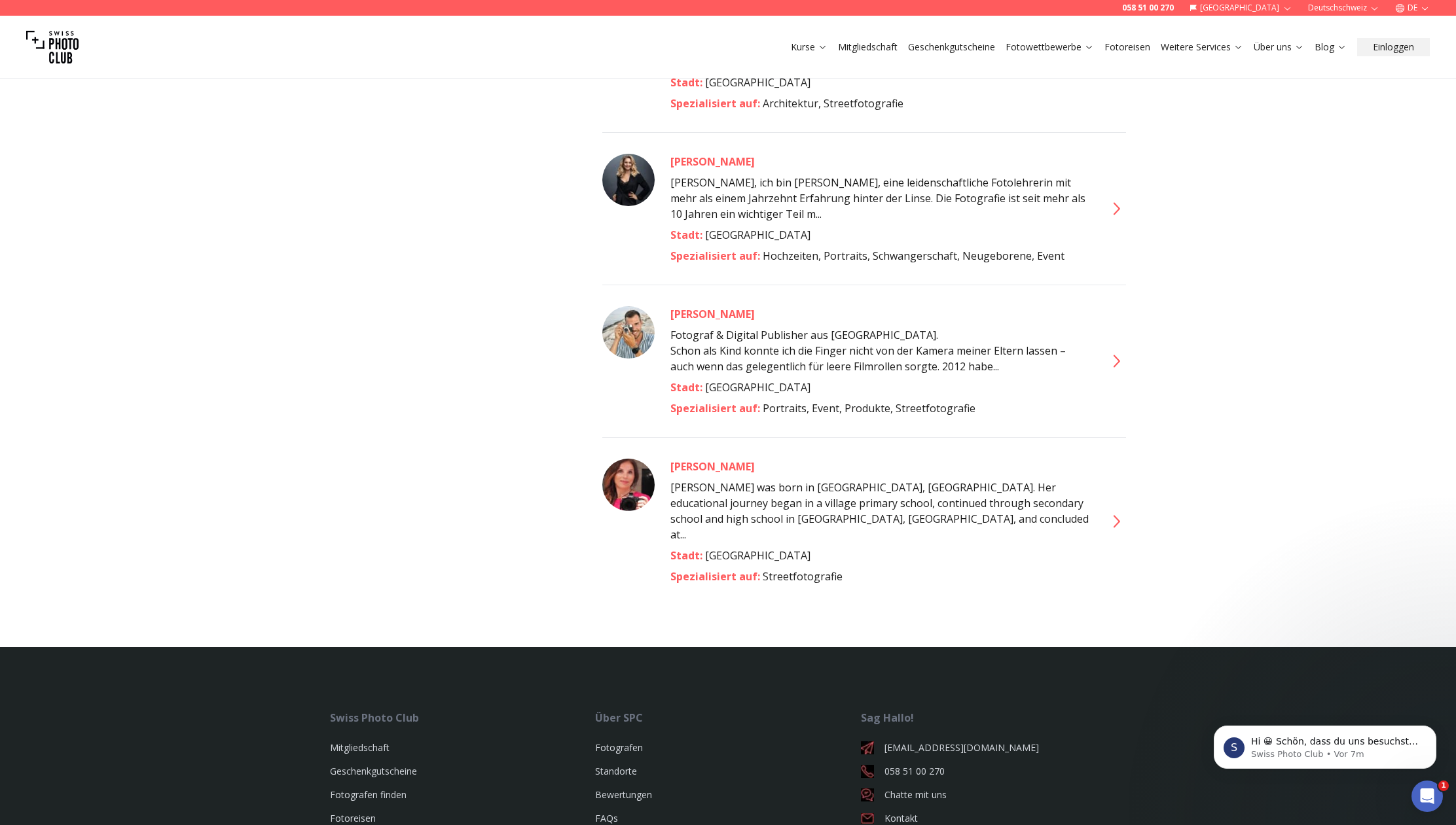
scroll to position [6680, 0]
